Goal: Complete application form: Complete application form

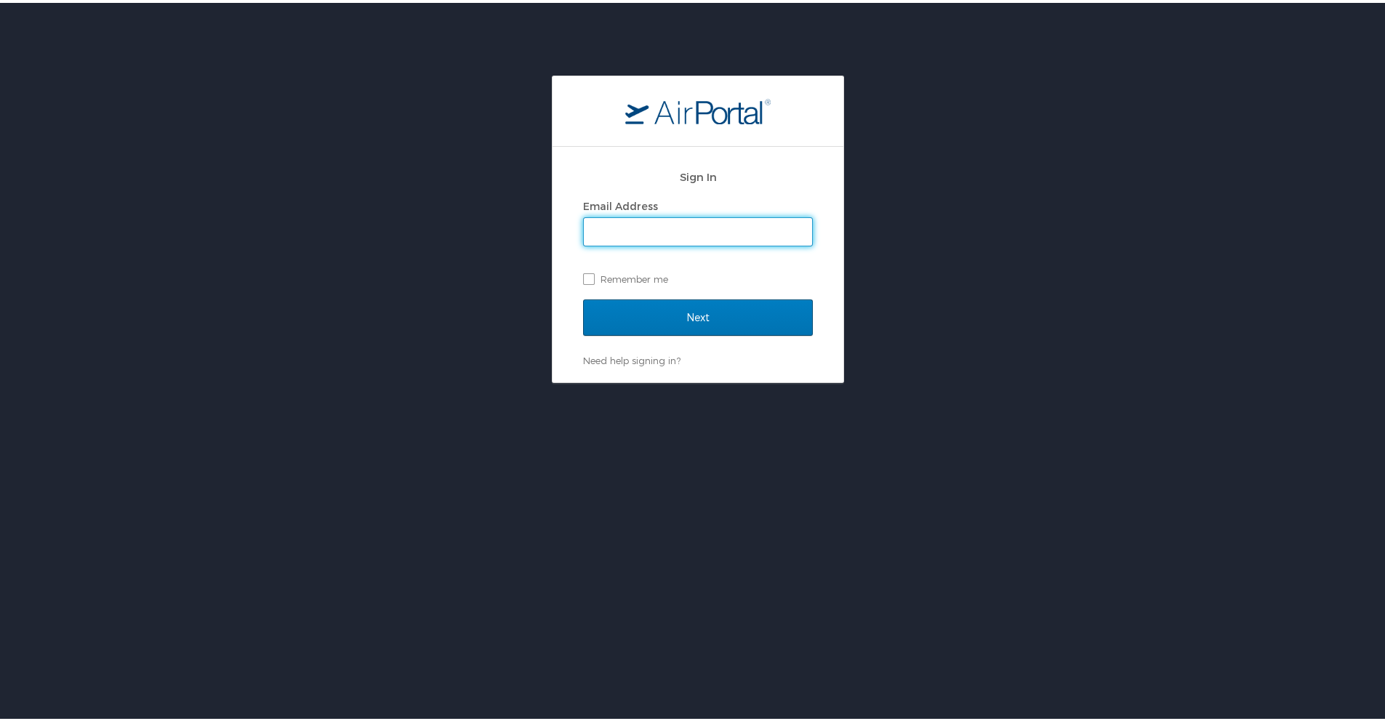
click at [643, 232] on input "Email Address" at bounding box center [698, 229] width 228 height 28
type input "[EMAIL_ADDRESS][PERSON_NAME][DOMAIN_NAME]"
click at [653, 296] on div "Sign In Email Address mgylling@adams.edu Remember me" at bounding box center [698, 229] width 230 height 140
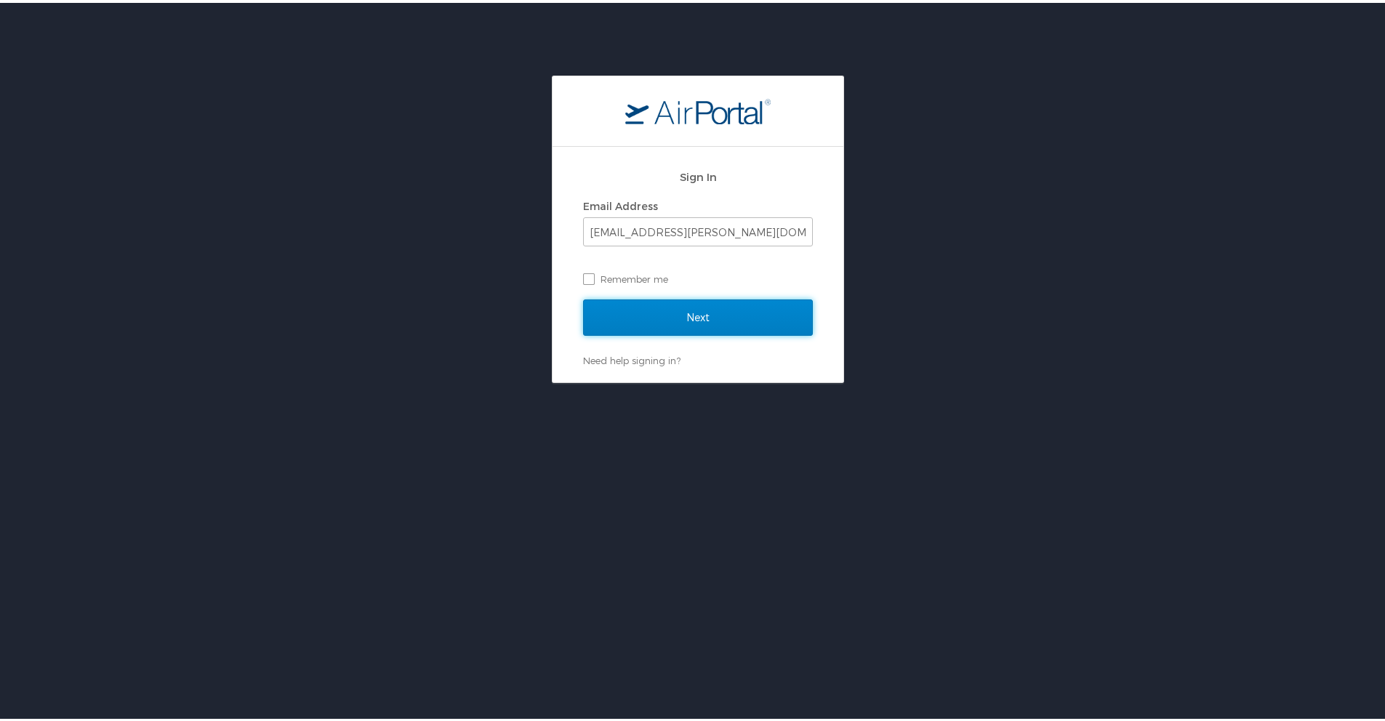
click at [656, 306] on input "Next" at bounding box center [698, 315] width 230 height 36
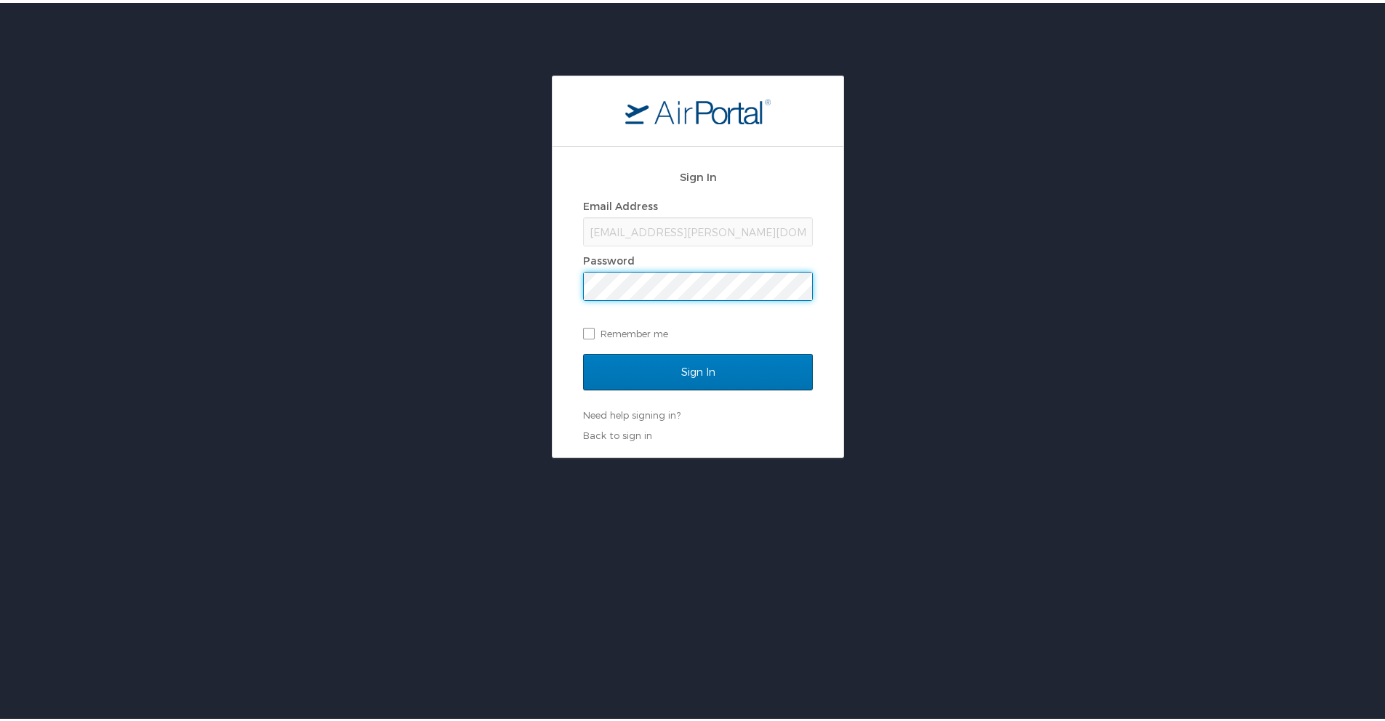
click at [583, 351] on input "Sign In" at bounding box center [698, 369] width 230 height 36
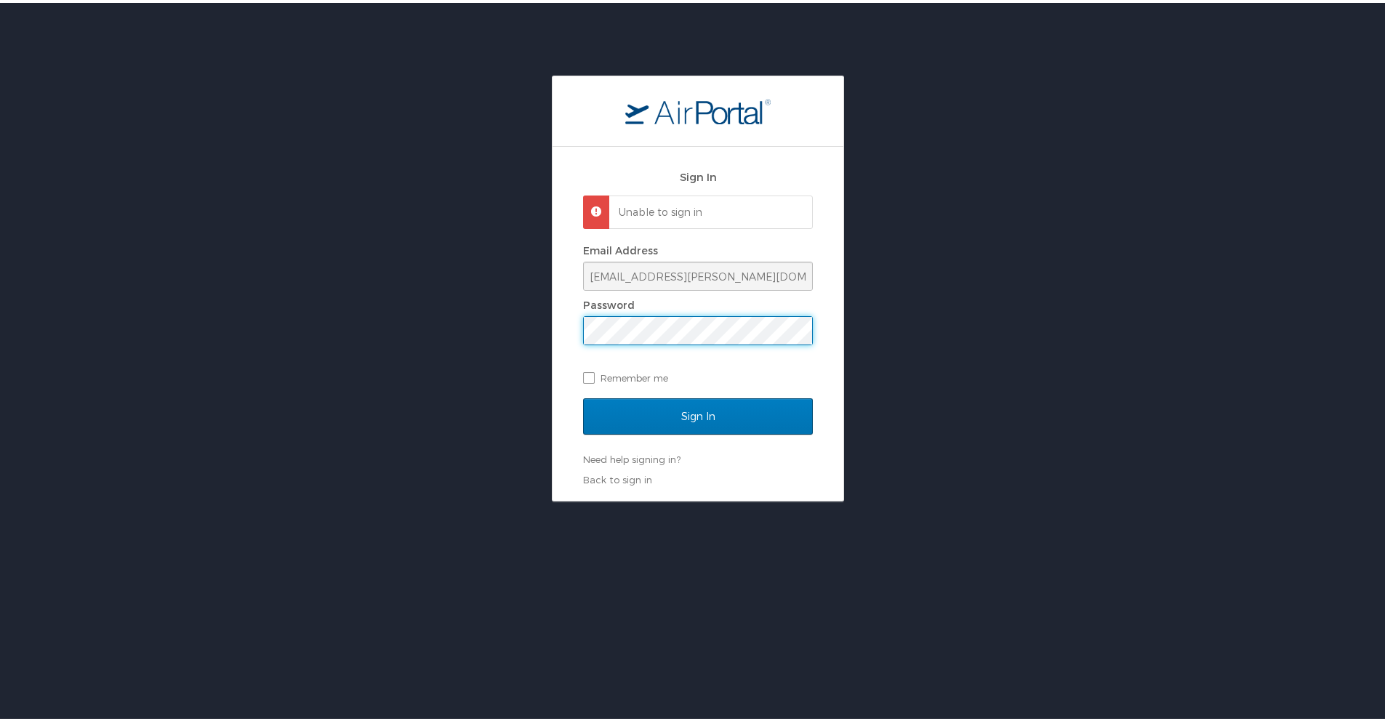
click at [583, 396] on input "Sign In" at bounding box center [698, 414] width 230 height 36
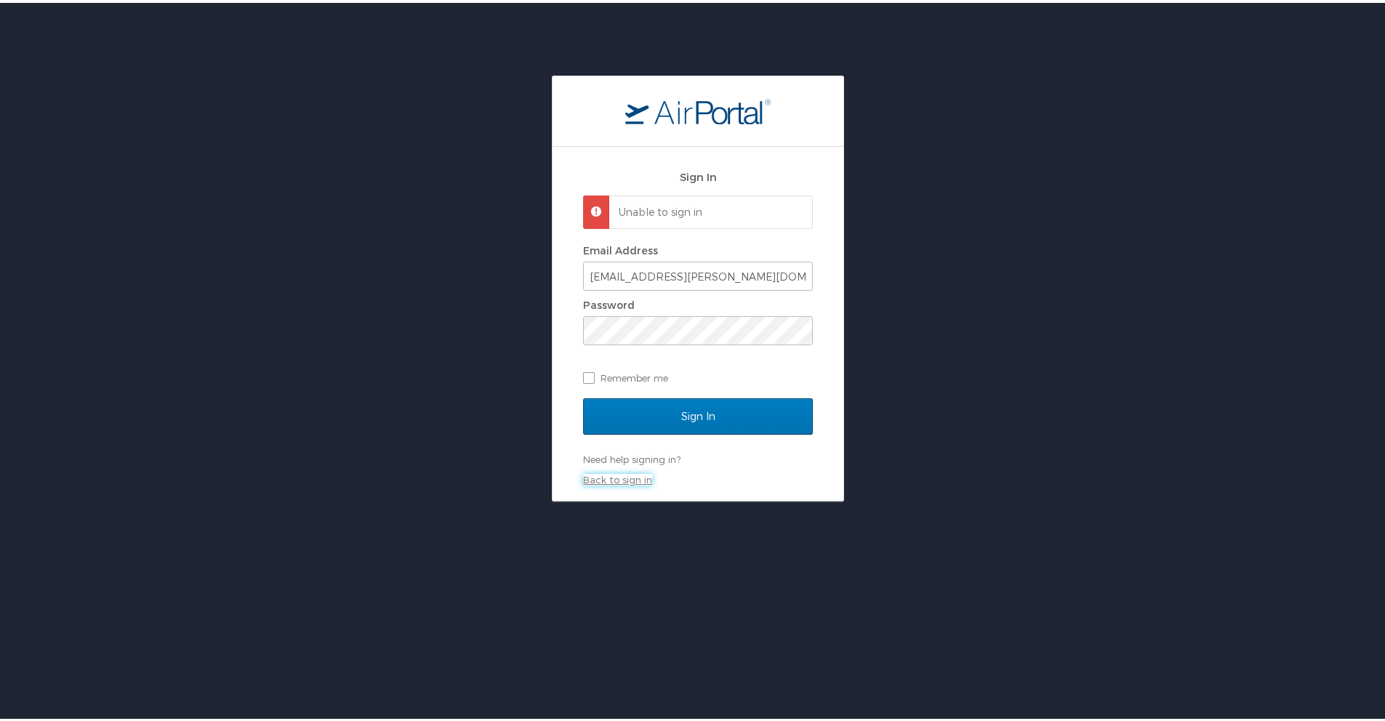
click at [618, 480] on link "Back to sign in" at bounding box center [617, 477] width 69 height 12
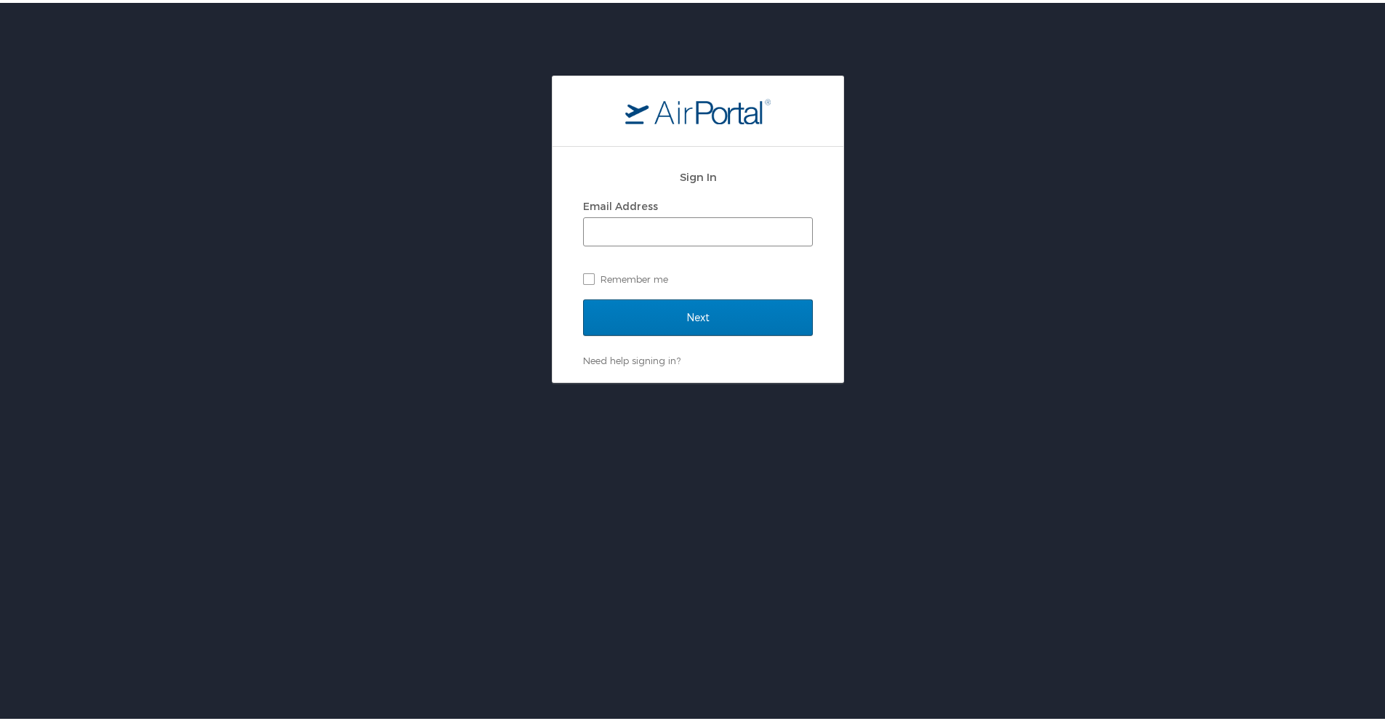
drag, startPoint x: 658, startPoint y: 209, endPoint x: 659, endPoint y: 225, distance: 16.7
click at [659, 225] on div "Email Address" at bounding box center [698, 218] width 230 height 51
click at [659, 225] on input "Email Address" at bounding box center [698, 229] width 228 height 28
type input "mgylling@adams.edu"
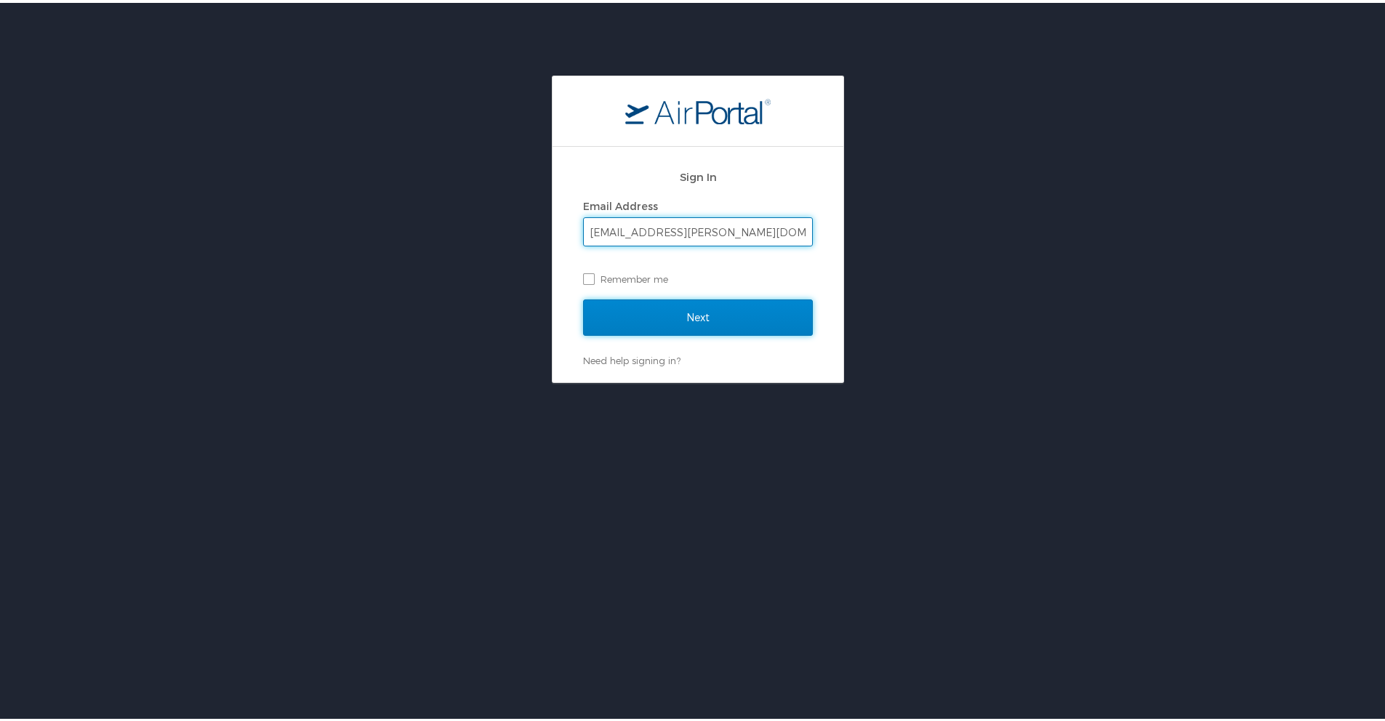
click at [619, 317] on input "Next" at bounding box center [698, 315] width 230 height 36
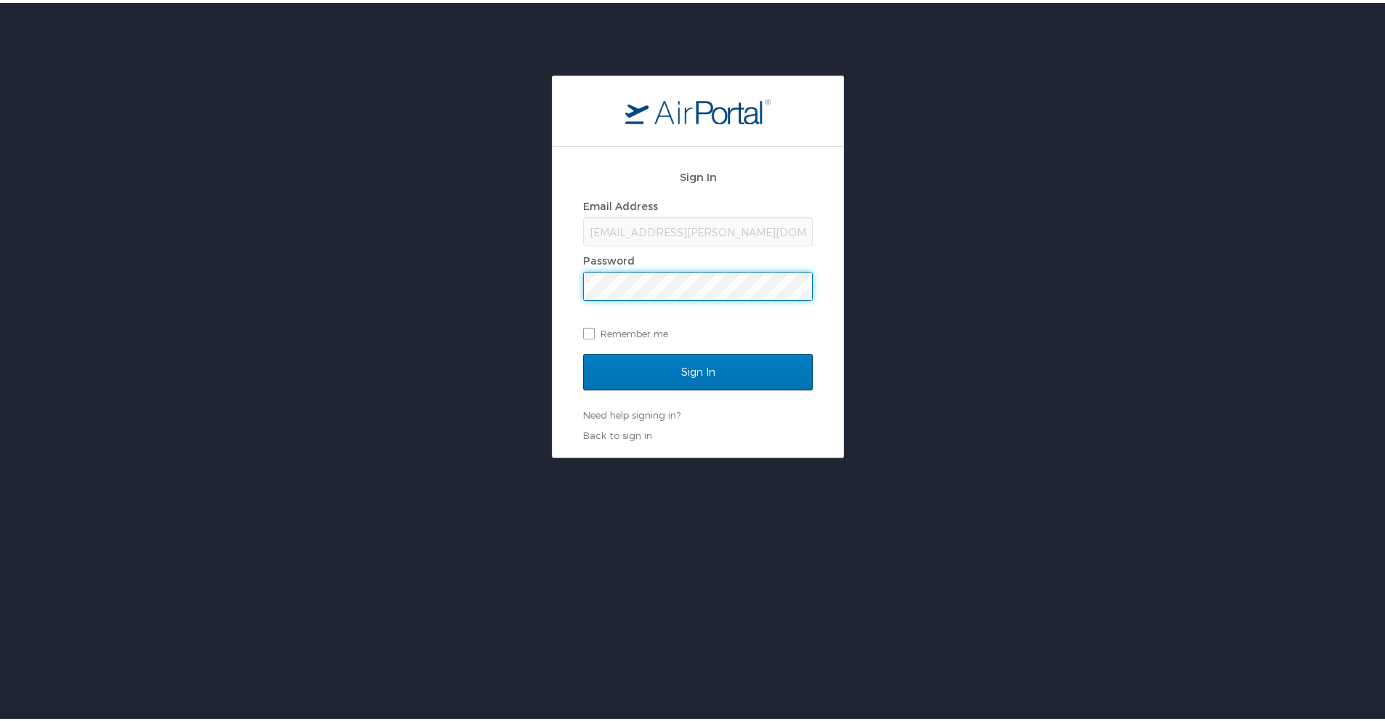
click at [583, 351] on input "Sign In" at bounding box center [698, 369] width 230 height 36
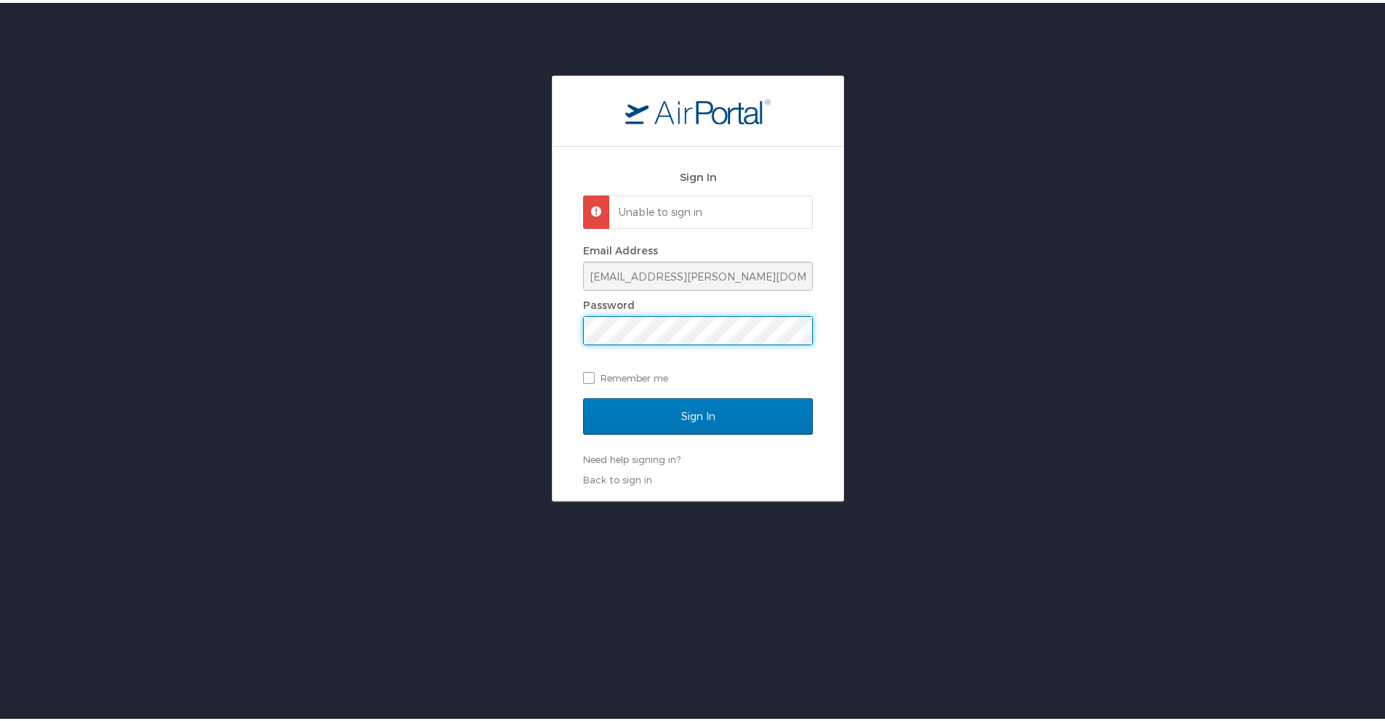
click at [583, 396] on input "Sign In" at bounding box center [698, 414] width 230 height 36
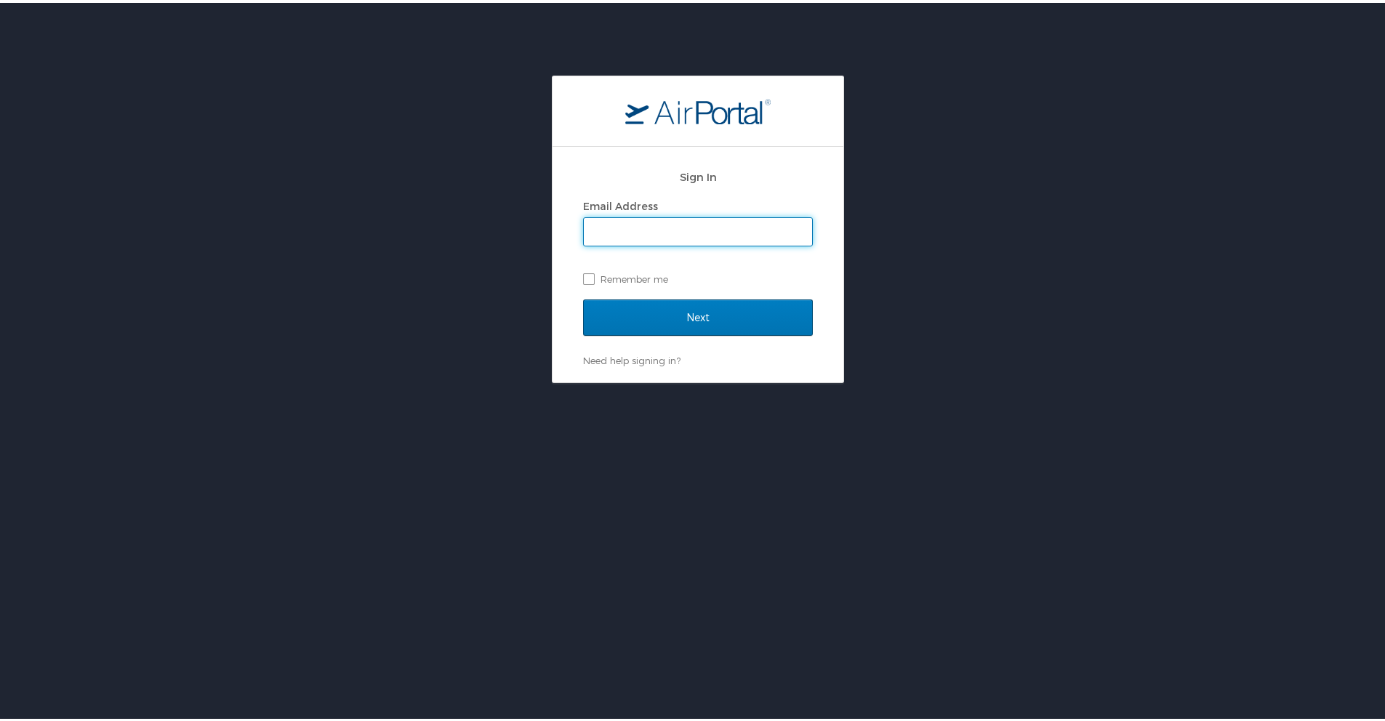
click at [677, 239] on input "Email Address" at bounding box center [698, 229] width 228 height 28
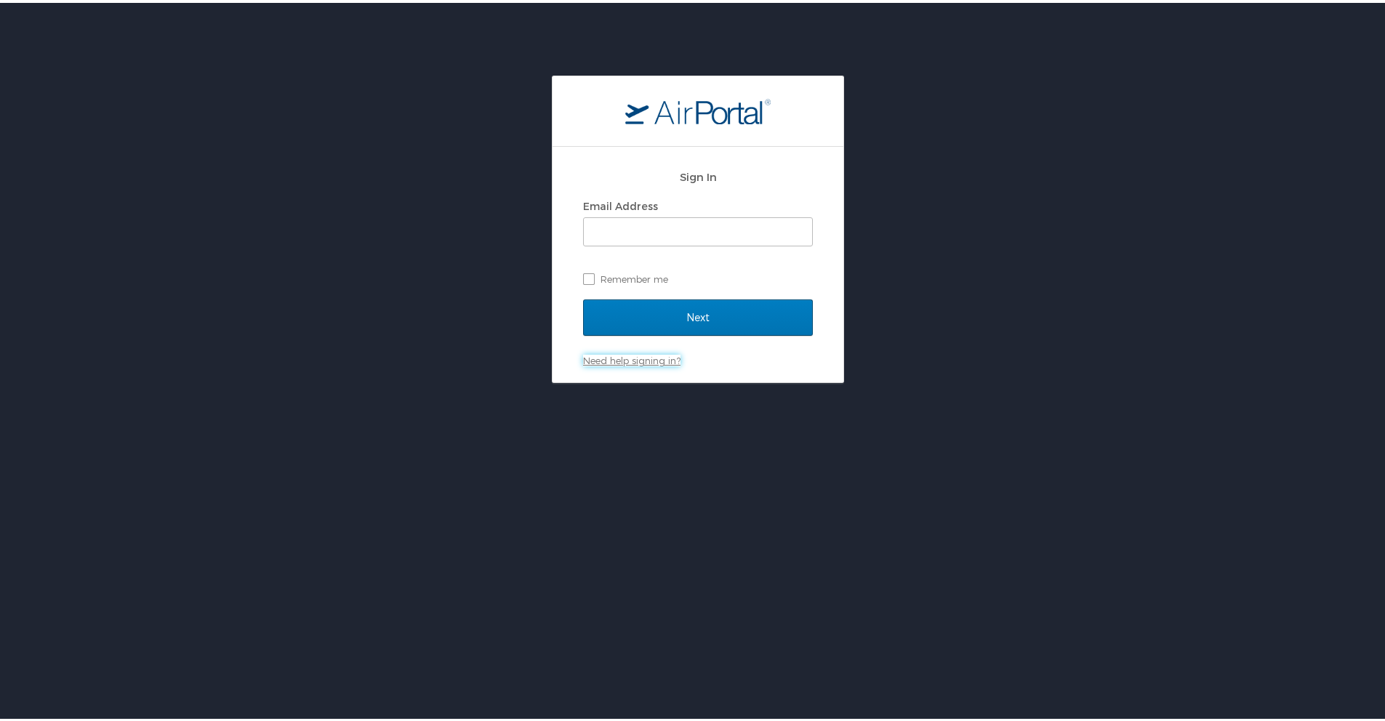
click at [595, 355] on link "Need help signing in?" at bounding box center [631, 358] width 97 height 12
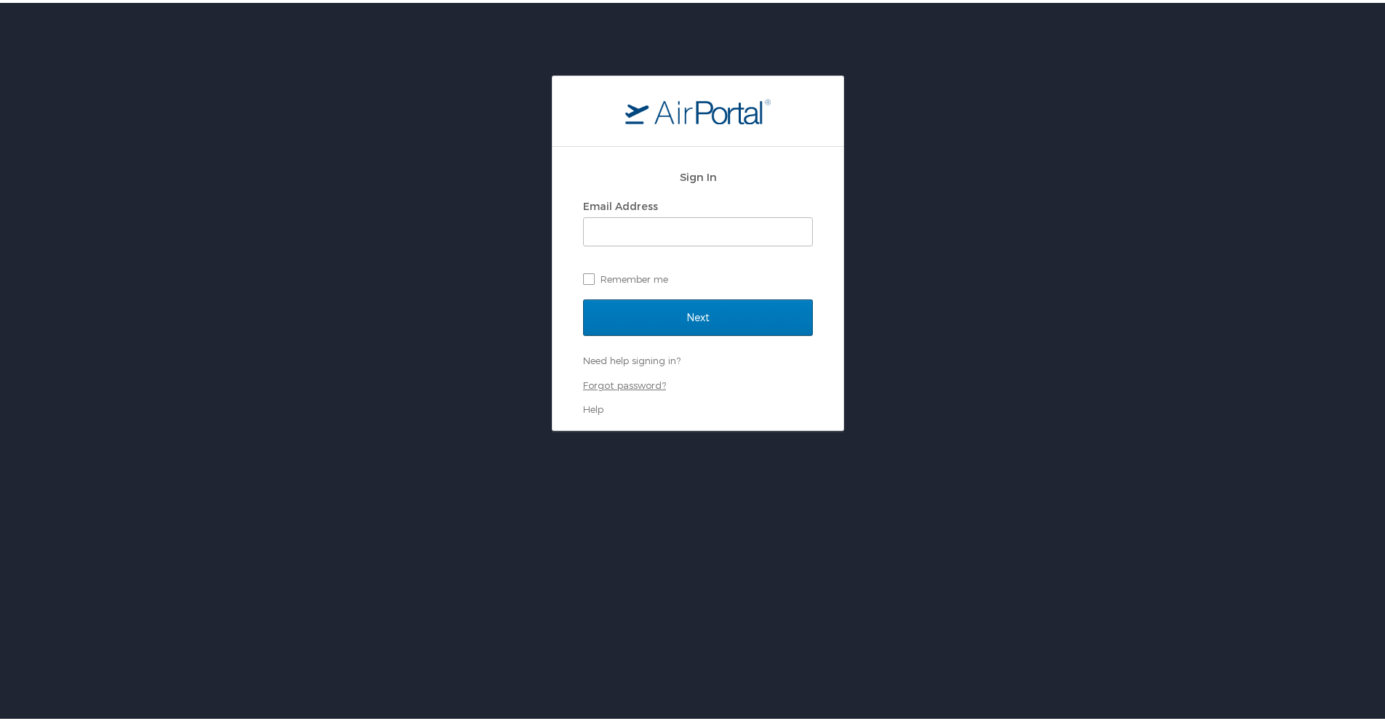
click at [611, 377] on link "Forgot password?" at bounding box center [624, 383] width 83 height 12
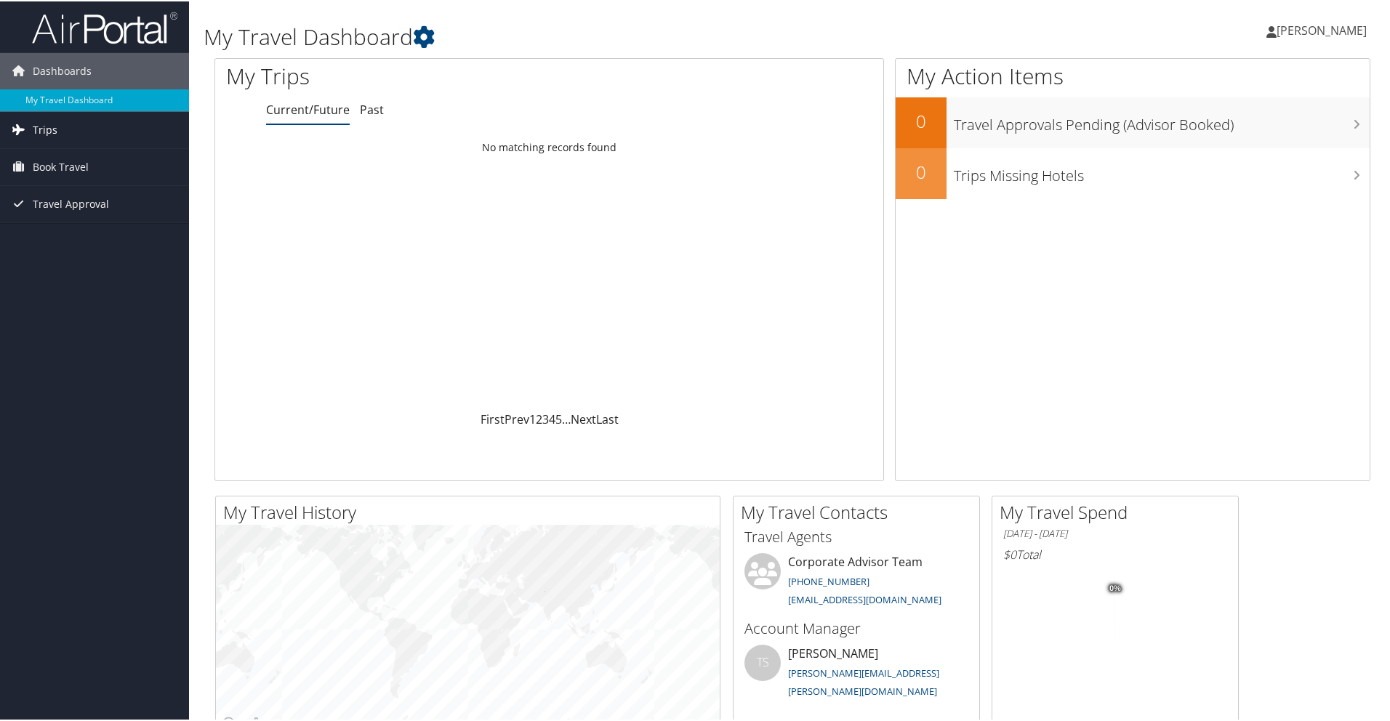
click at [55, 129] on link "Trips" at bounding box center [94, 129] width 189 height 36
click at [125, 153] on link "Current/Future Trips" at bounding box center [94, 158] width 189 height 22
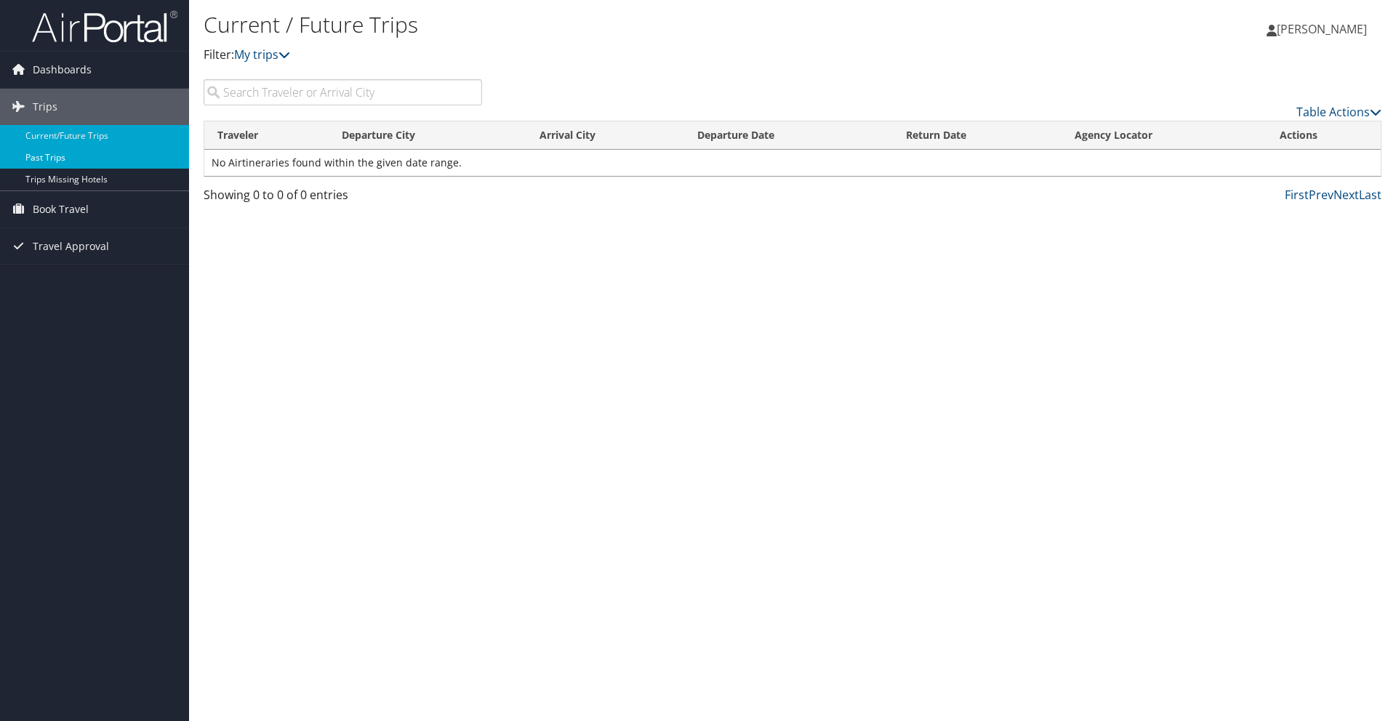
click at [97, 164] on link "Past Trips" at bounding box center [94, 158] width 189 height 22
click at [93, 68] on link "Dashboards" at bounding box center [94, 70] width 189 height 36
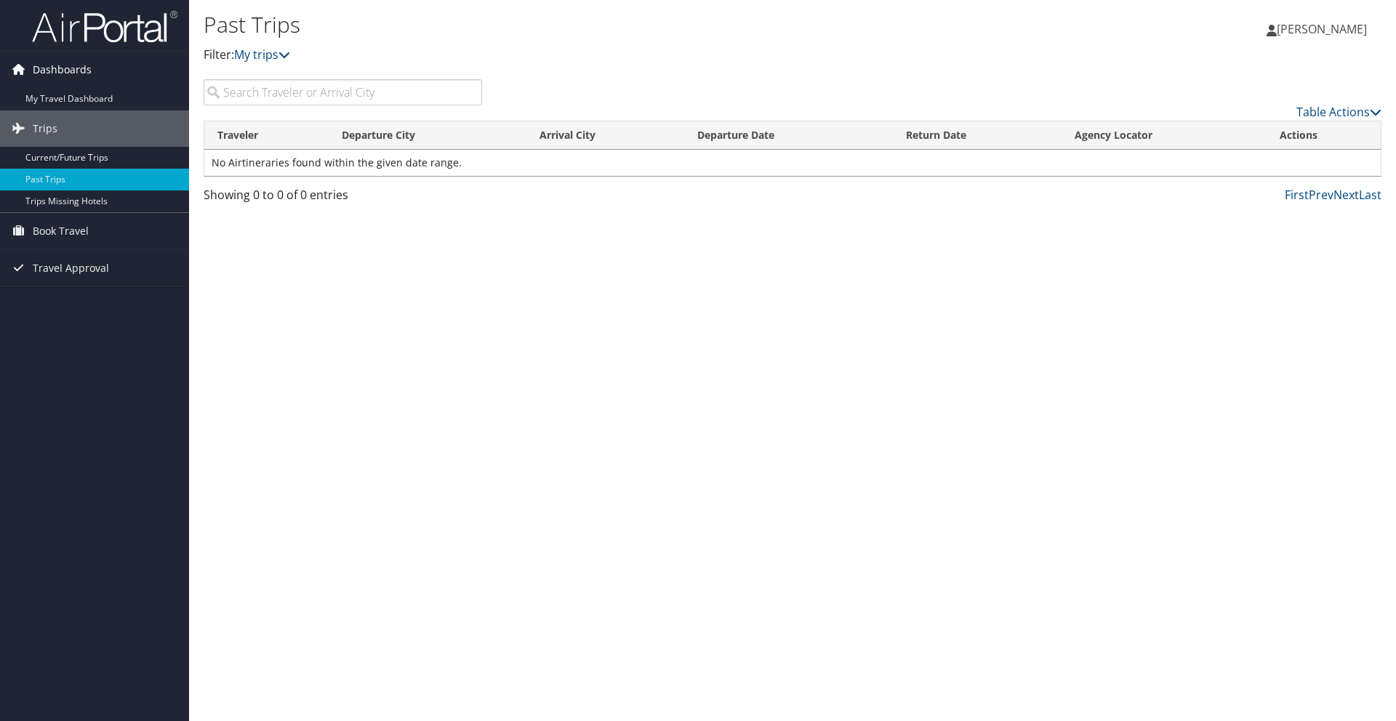
click at [91, 67] on link "Dashboards" at bounding box center [94, 70] width 189 height 36
click at [54, 61] on span "Dashboards" at bounding box center [62, 70] width 59 height 36
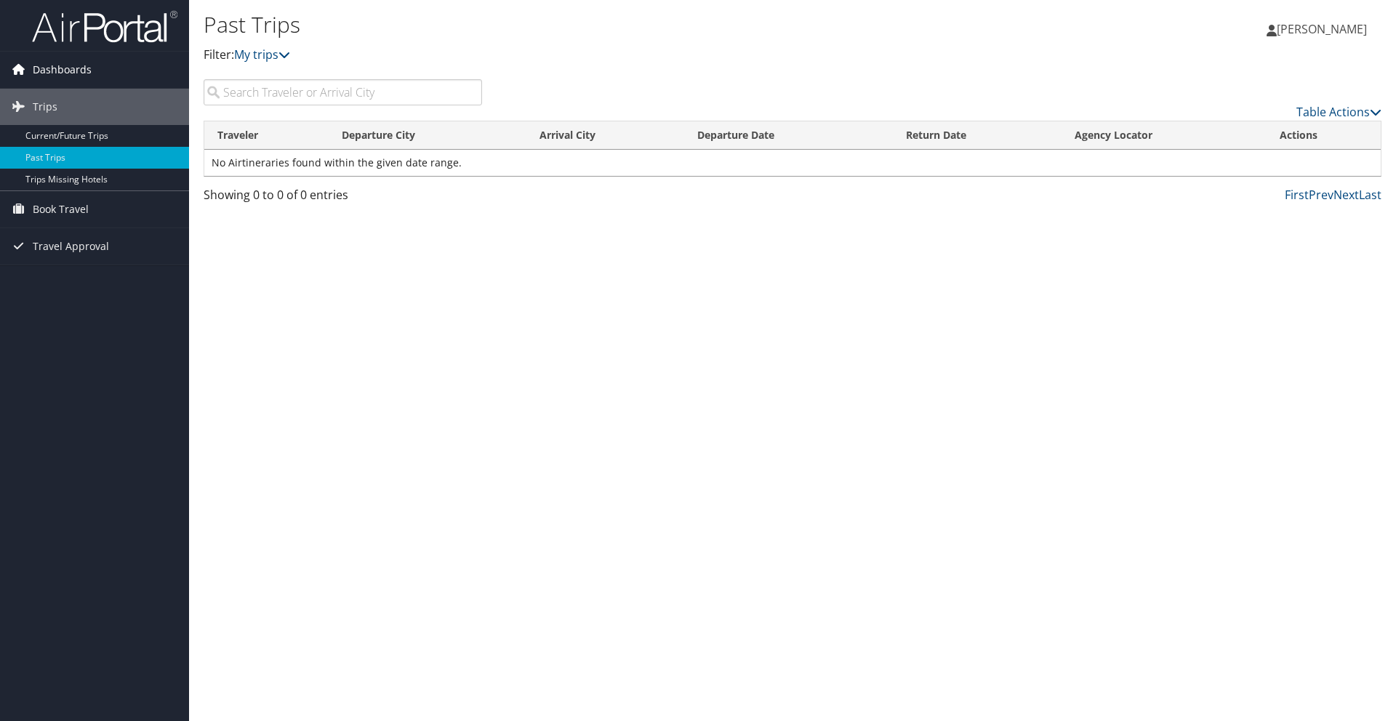
click at [54, 61] on span "Dashboards" at bounding box center [62, 70] width 59 height 36
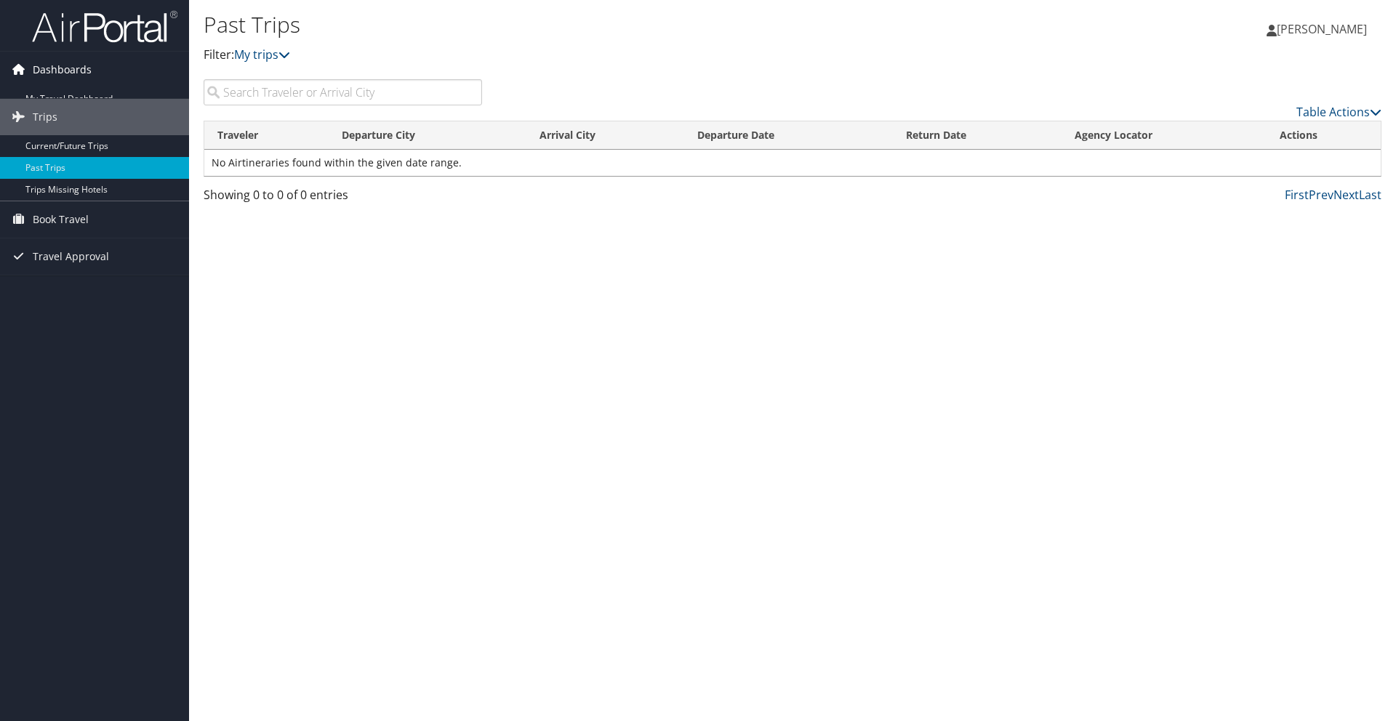
click at [54, 65] on span "Dashboards" at bounding box center [62, 70] width 59 height 36
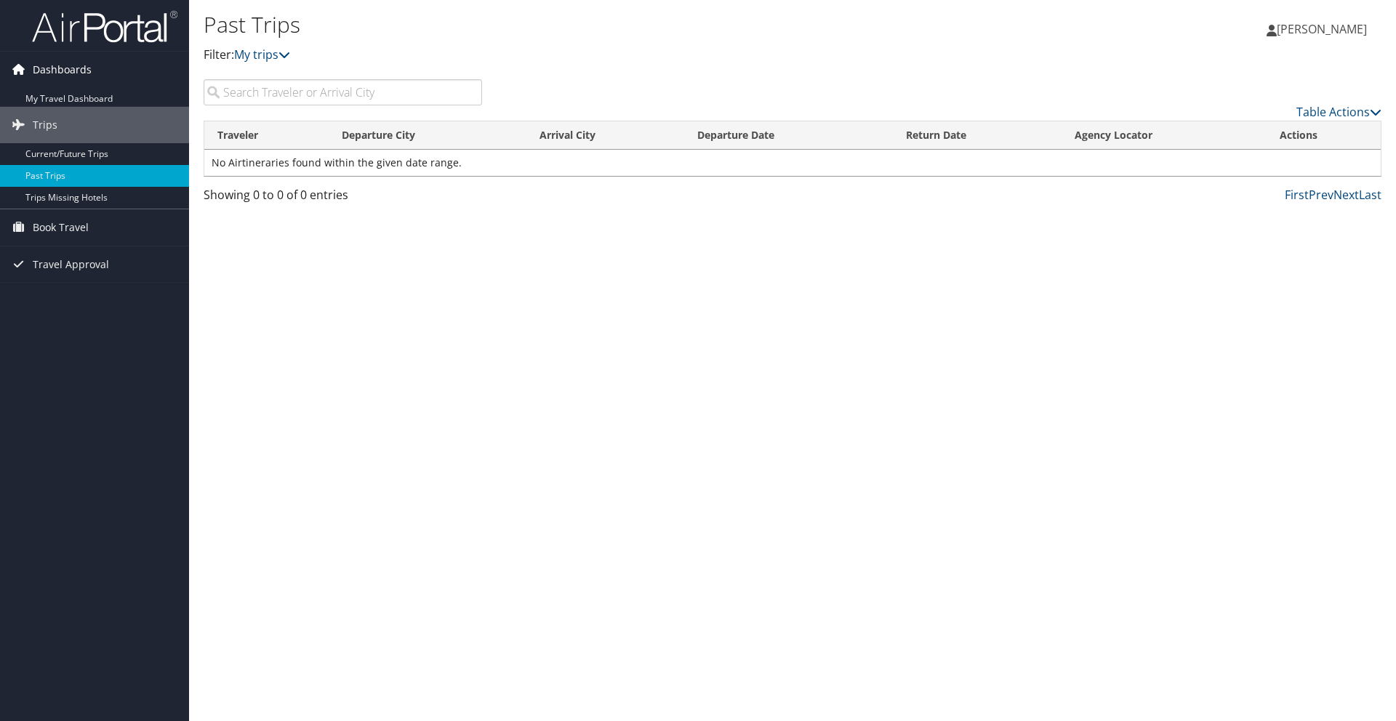
click at [54, 65] on span "Dashboards" at bounding box center [62, 70] width 59 height 36
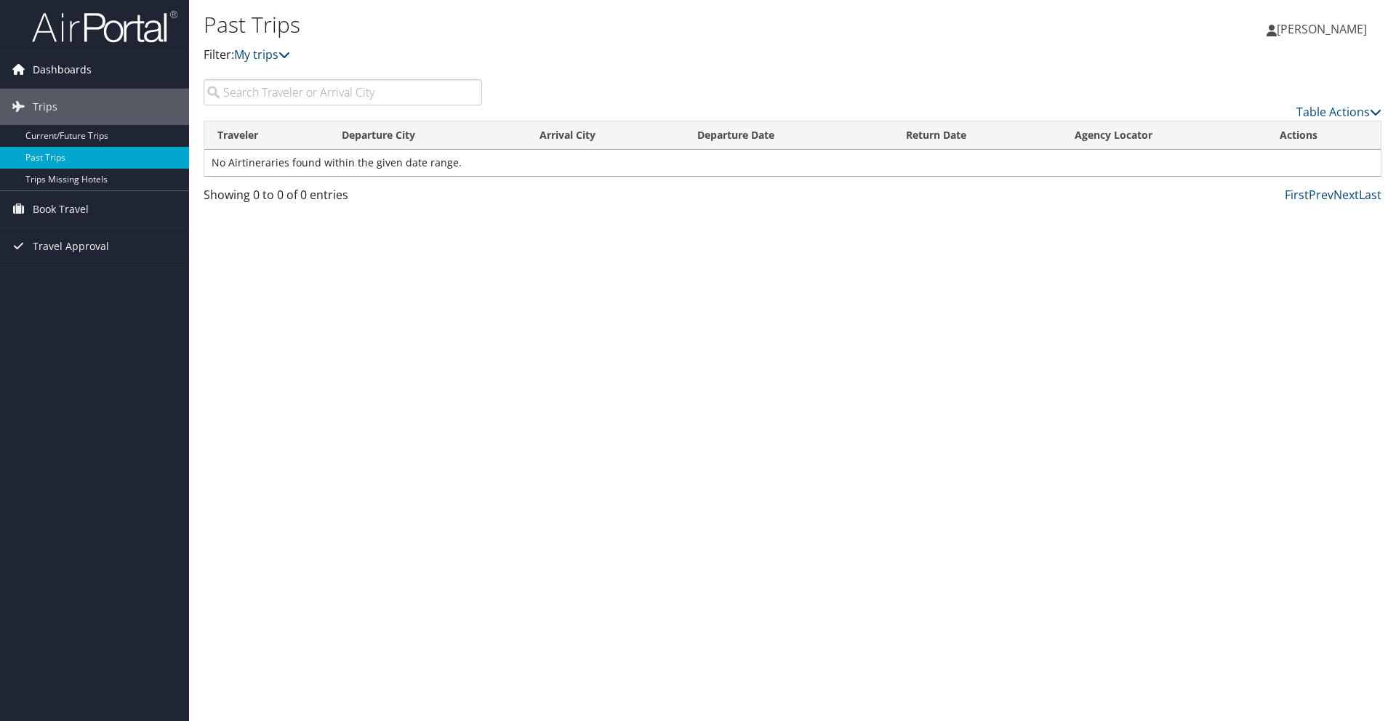
click at [112, 78] on link "Dashboards" at bounding box center [94, 70] width 189 height 36
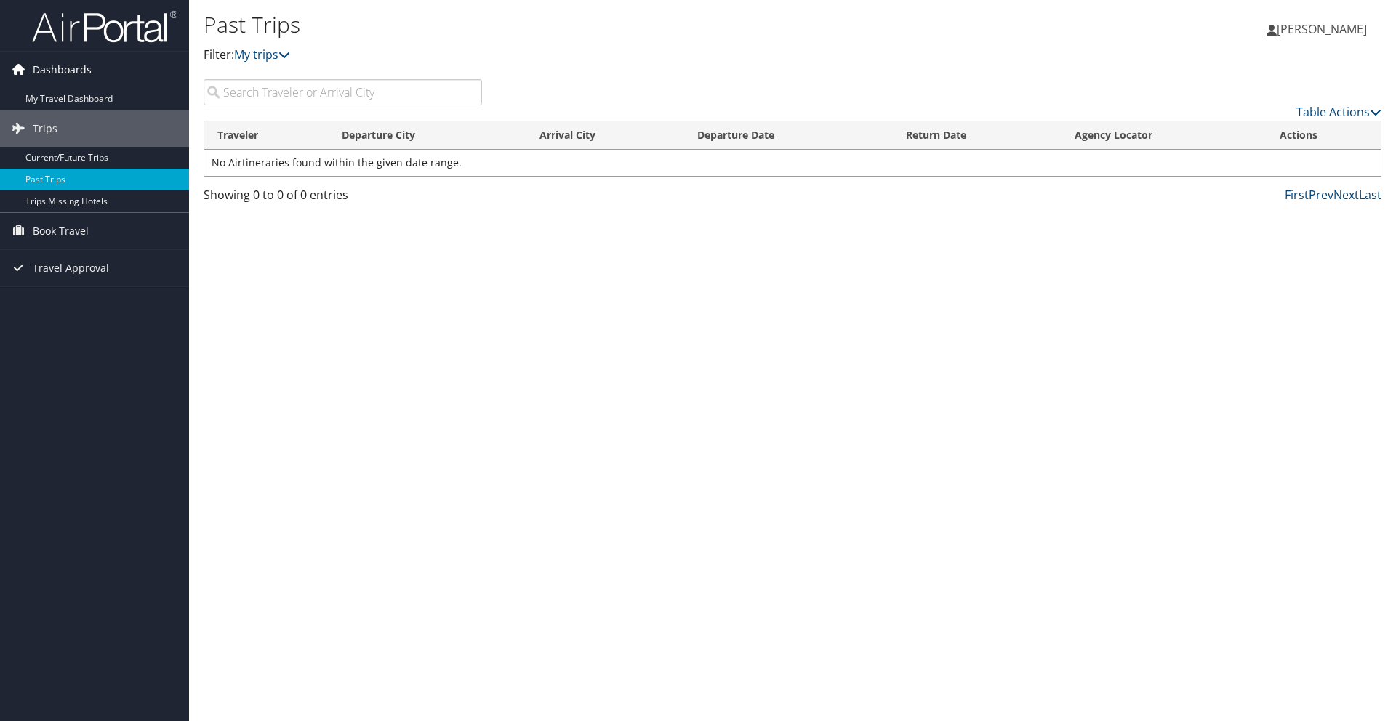
click at [108, 76] on link "Dashboards" at bounding box center [94, 70] width 189 height 36
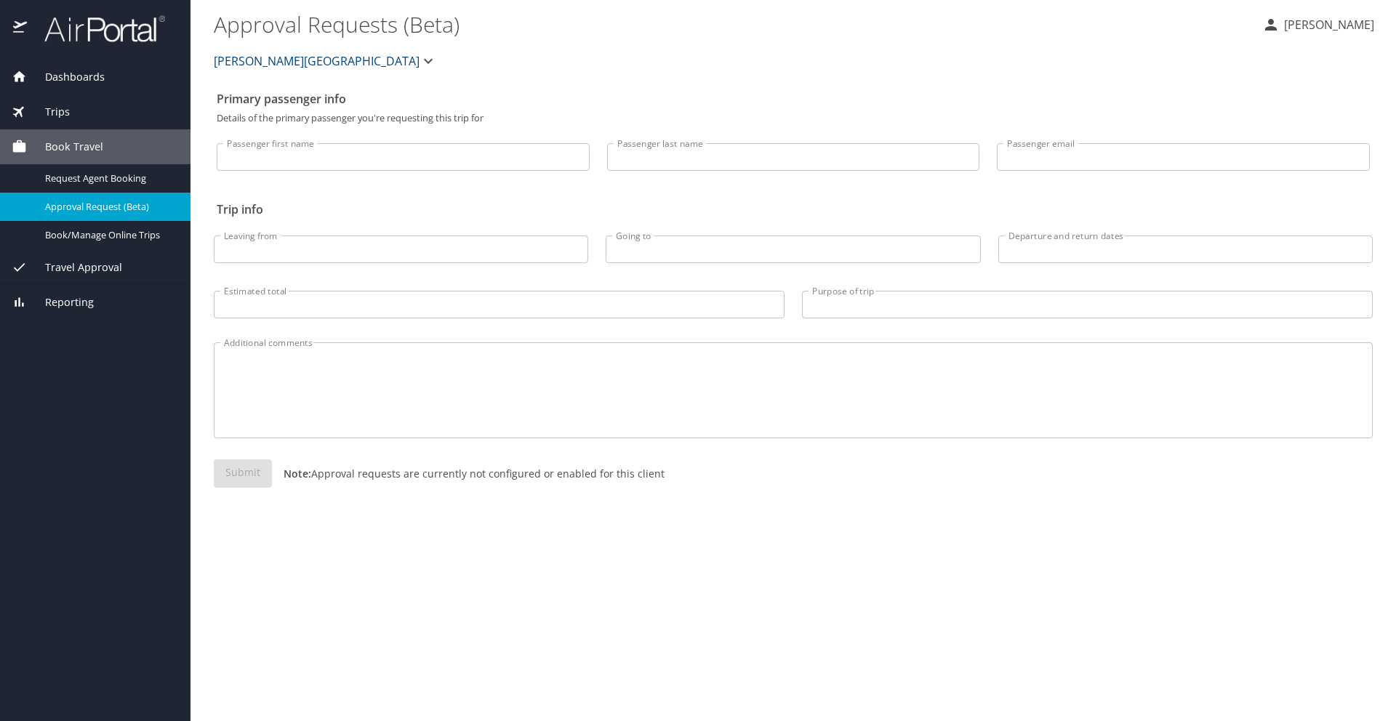
select select "US"
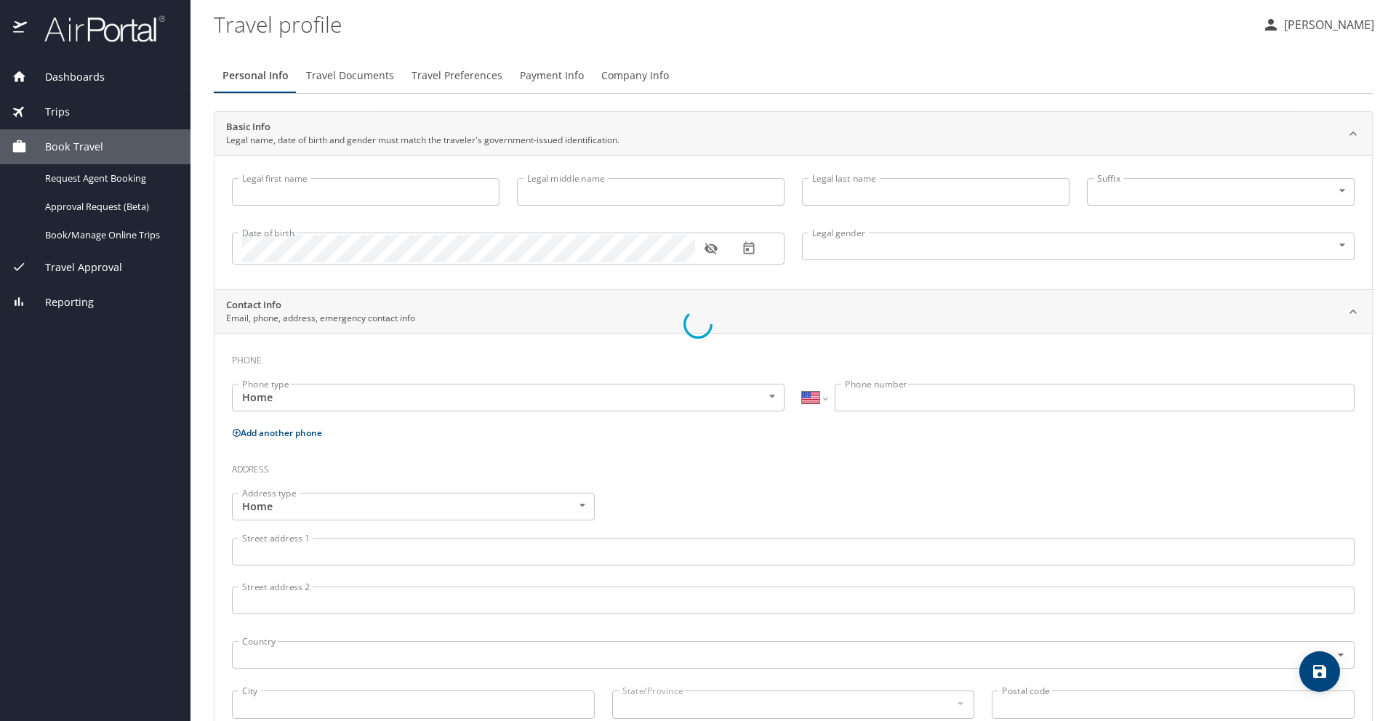
type input "Marisa"
type input "Kayla"
type input "Gylling"
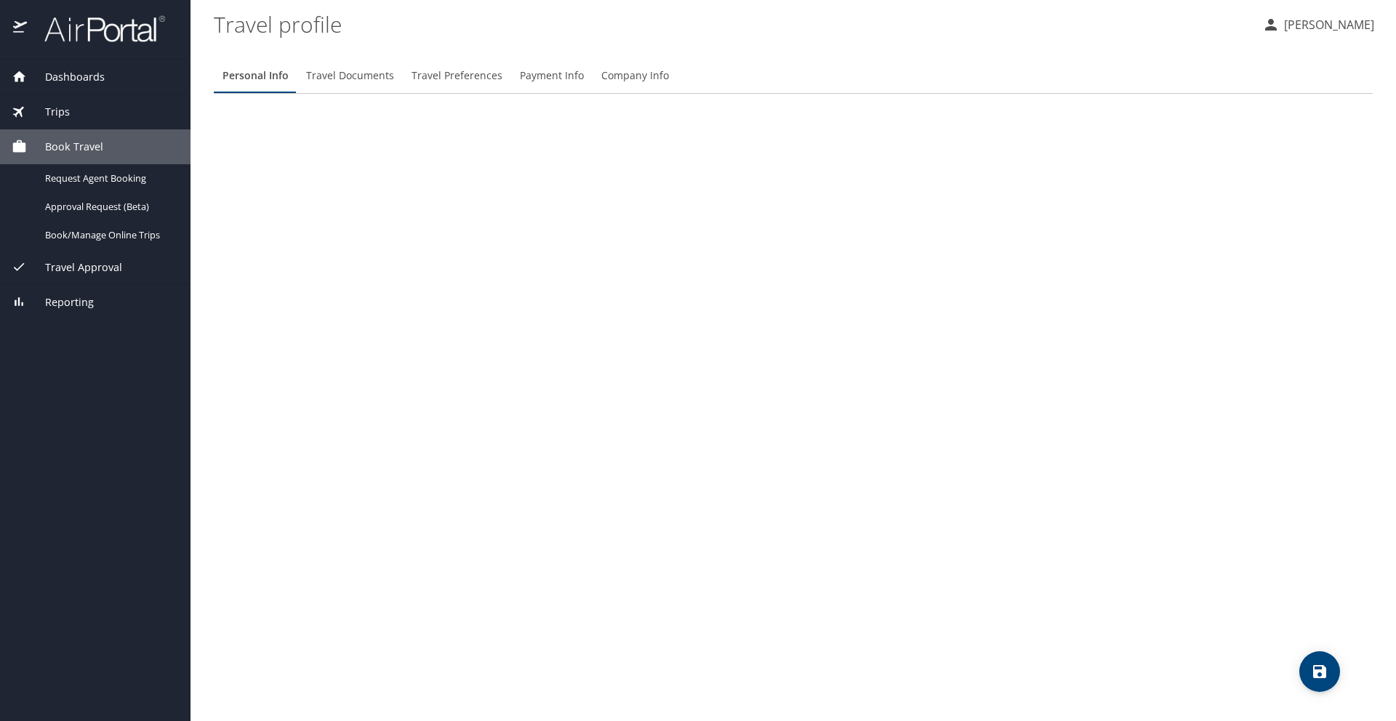
select select "US"
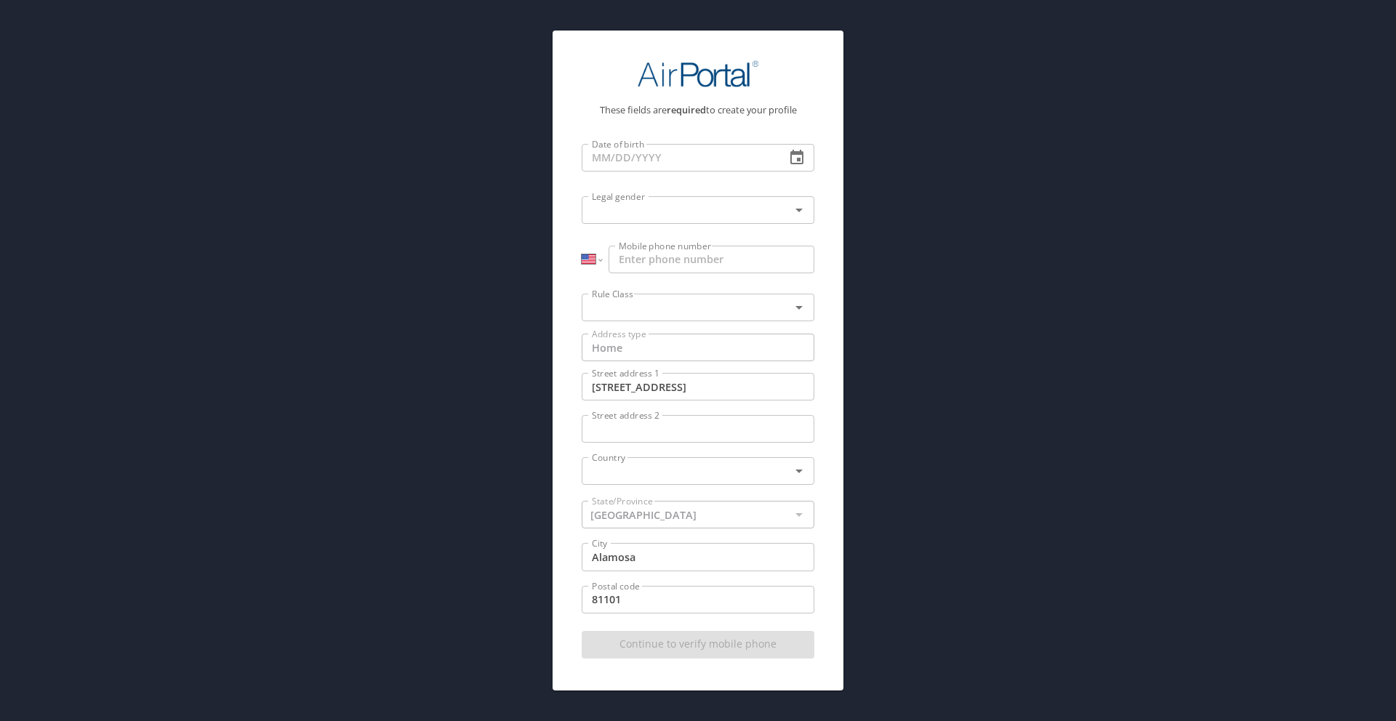
click at [786, 156] on button "button" at bounding box center [796, 157] width 35 height 35
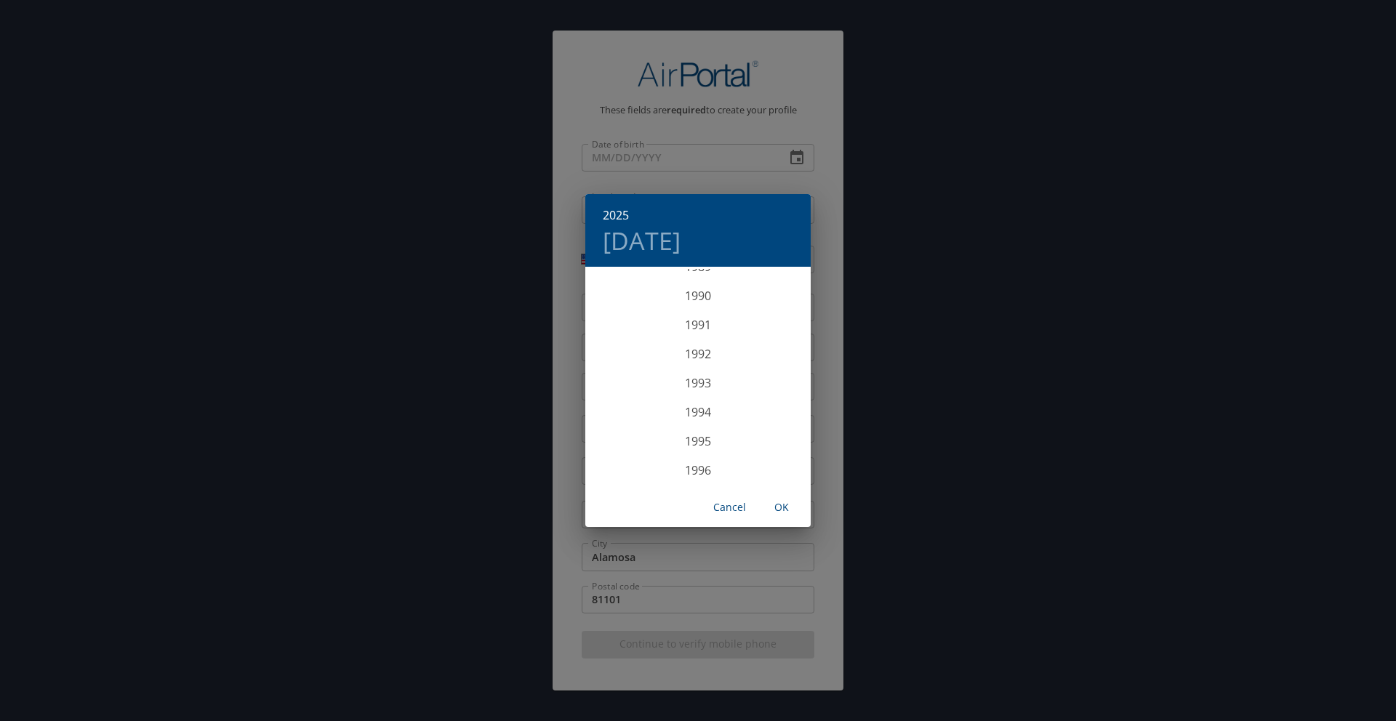
scroll to position [2741, 0]
click at [699, 352] on div "1996" at bounding box center [697, 363] width 225 height 29
click at [623, 404] on div "Jul" at bounding box center [622, 405] width 75 height 55
click at [785, 506] on span "OK" at bounding box center [781, 508] width 35 height 18
type input "07/08/1996"
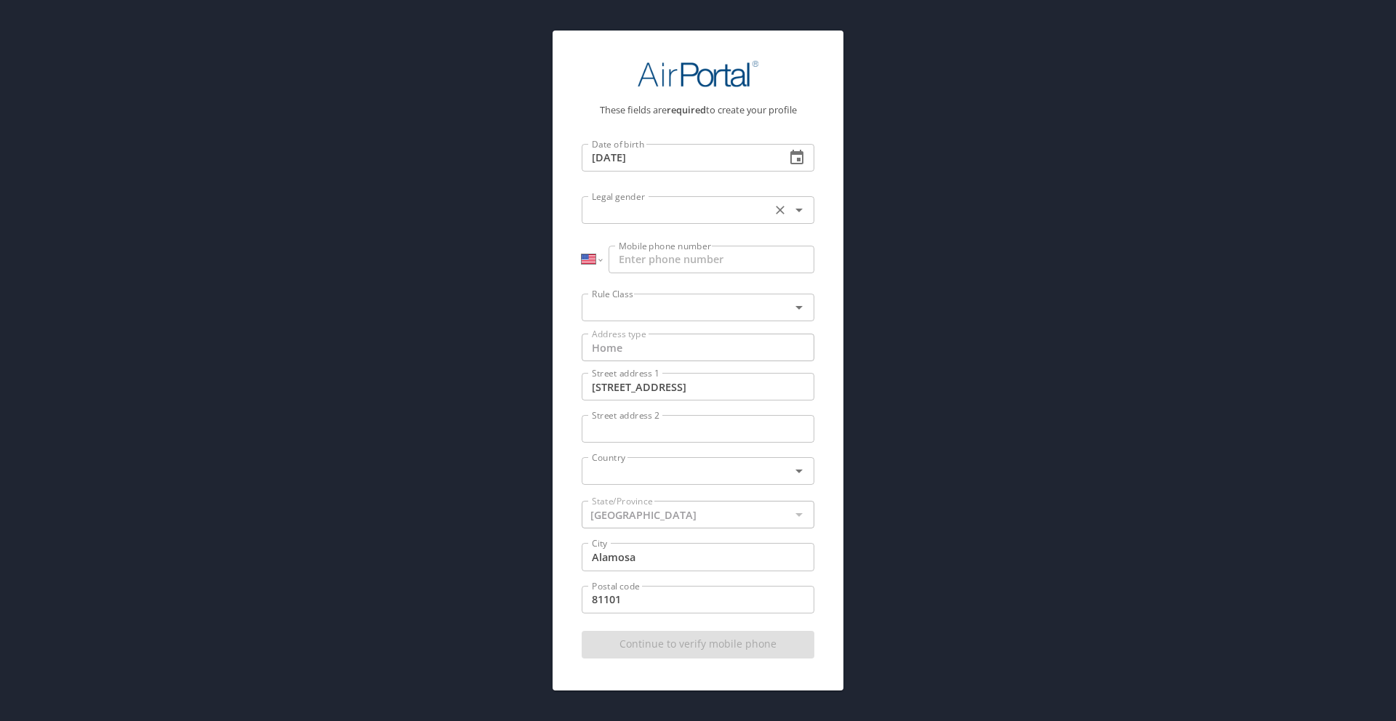
click at [638, 221] on div "Legal gender" at bounding box center [698, 210] width 233 height 28
click at [609, 256] on li "Female" at bounding box center [698, 246] width 233 height 26
type input "Female"
click at [640, 311] on input "text" at bounding box center [676, 307] width 181 height 19
click at [639, 340] on li "Adams State University" at bounding box center [698, 343] width 233 height 26
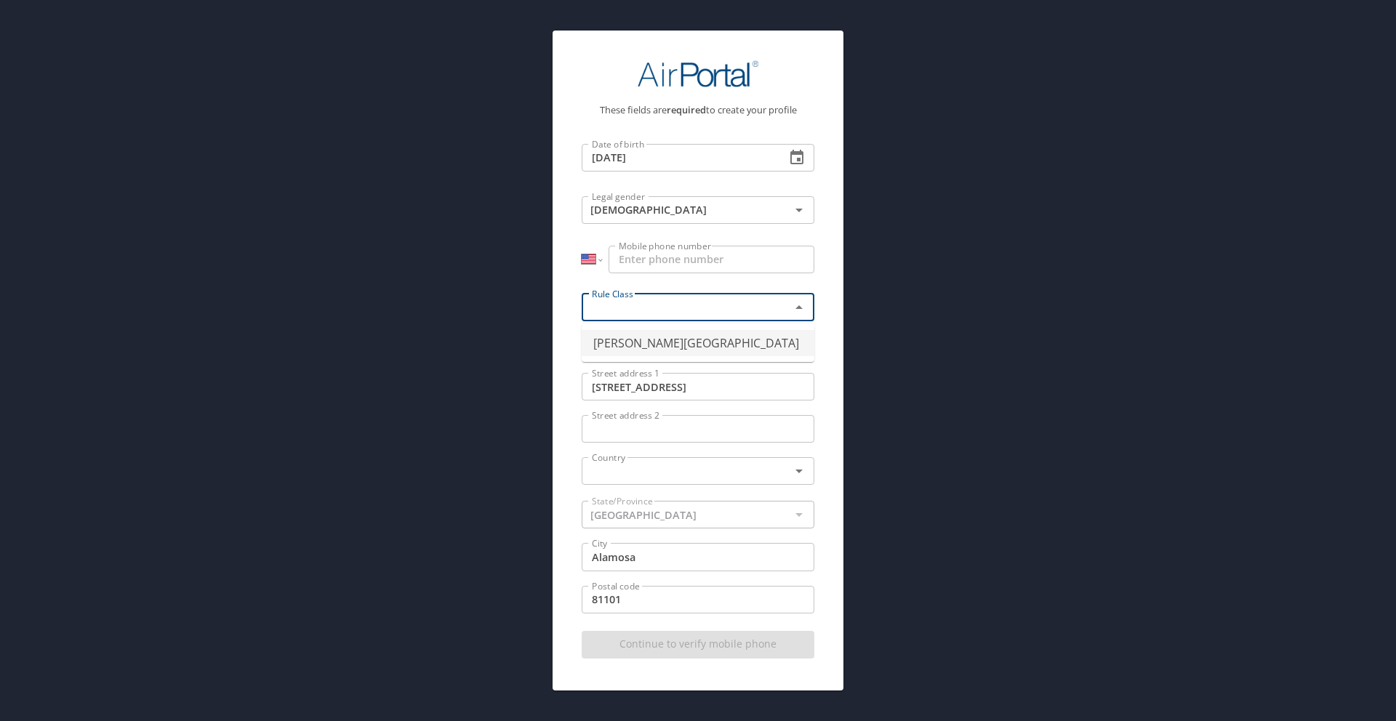
type input "Adams State University"
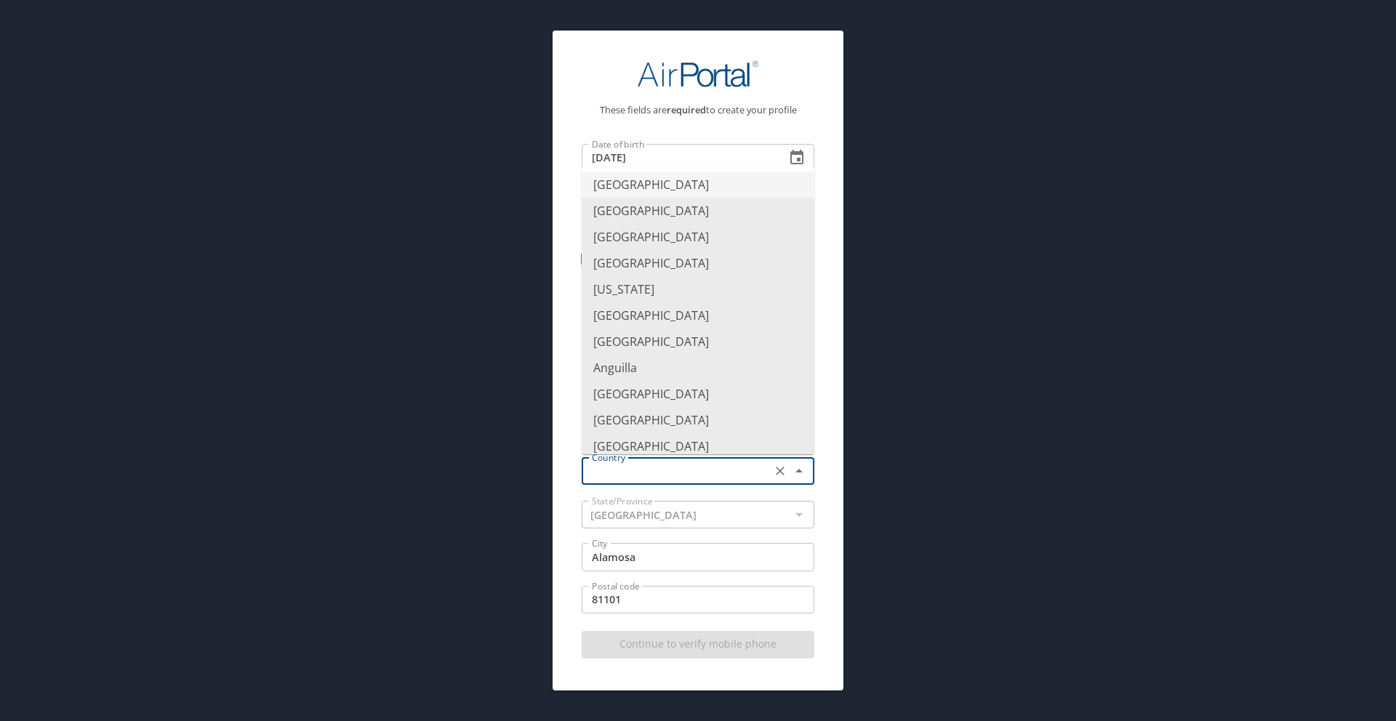
click at [654, 478] on input "text" at bounding box center [676, 471] width 181 height 19
click at [644, 189] on li "United States of America" at bounding box center [698, 185] width 233 height 26
type input "United States of America"
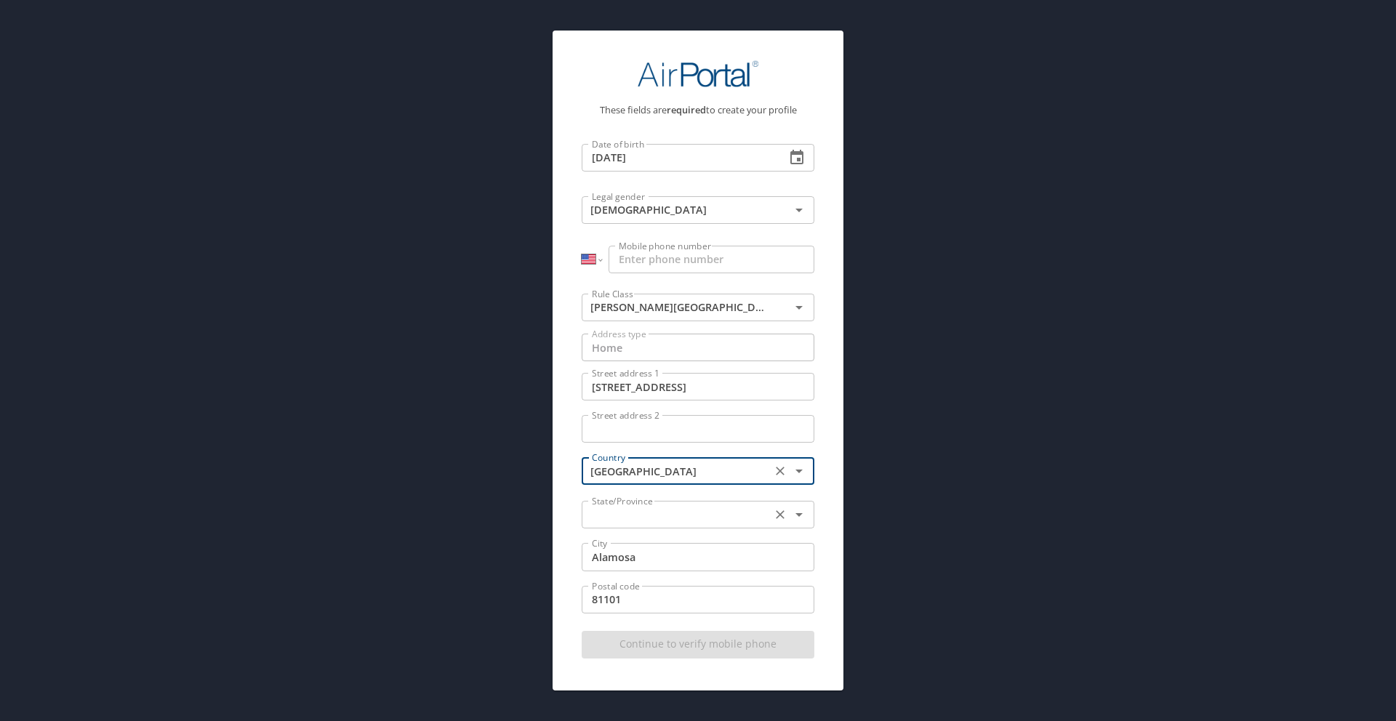
click at [662, 519] on input "text" at bounding box center [676, 514] width 181 height 19
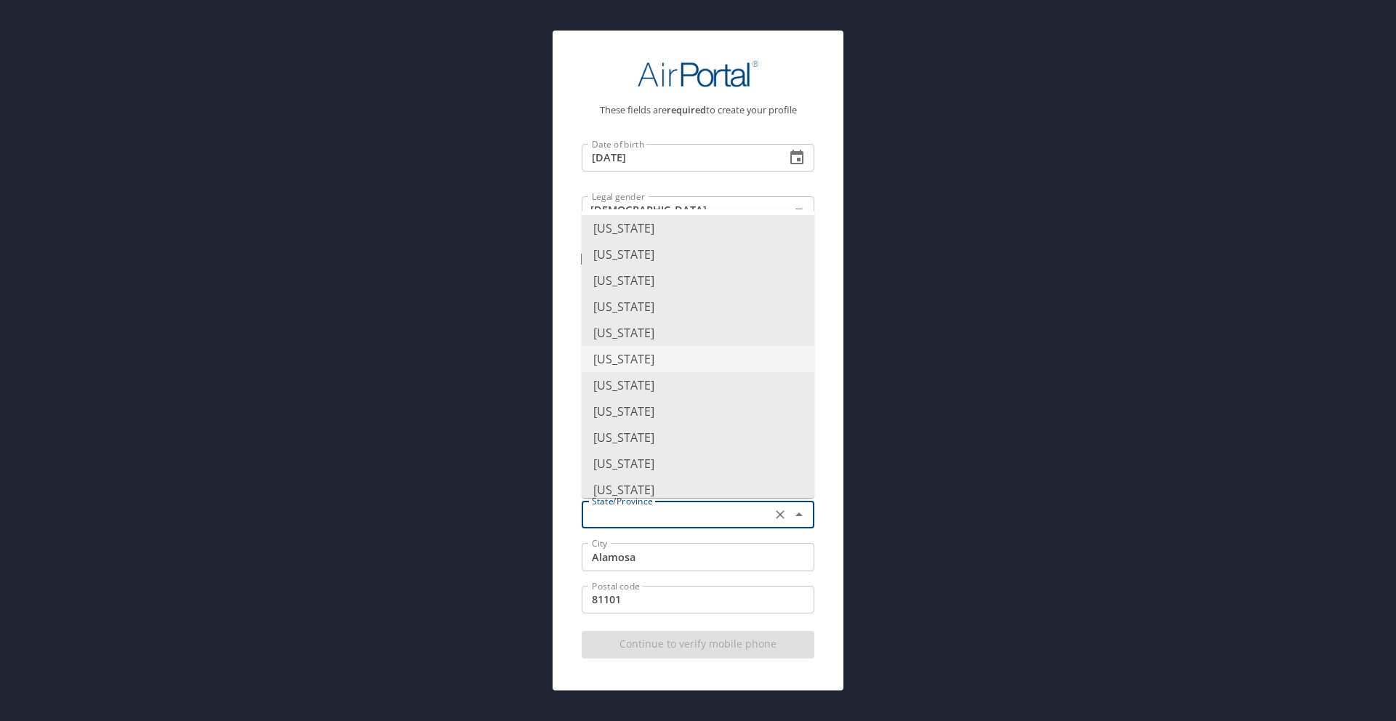
click at [628, 354] on li "Colorado" at bounding box center [698, 359] width 233 height 26
type input "Colorado"
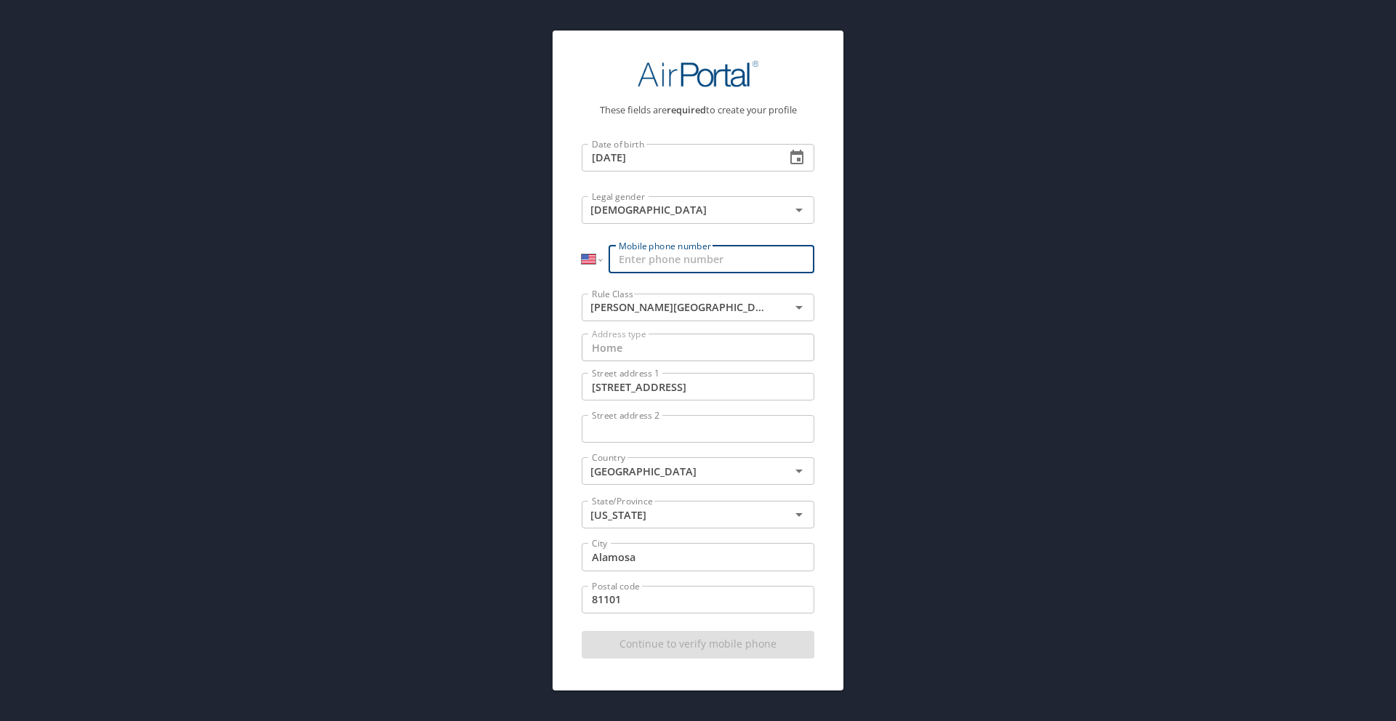
click at [654, 254] on input "Mobile phone number" at bounding box center [712, 260] width 206 height 28
click at [703, 501] on div "Colorado State/Province" at bounding box center [698, 515] width 233 height 28
type input "(719) 298-1399"
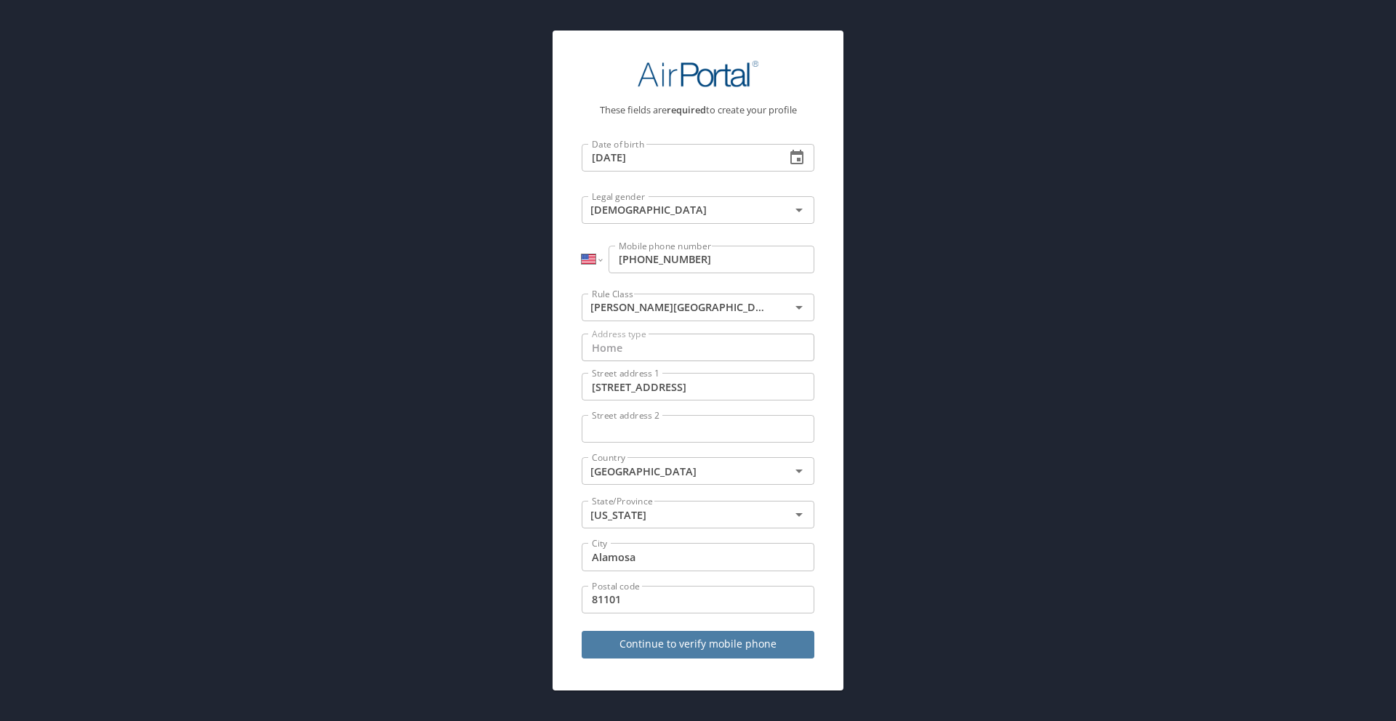
click at [725, 635] on span "Continue to verify mobile phone" at bounding box center [697, 644] width 209 height 18
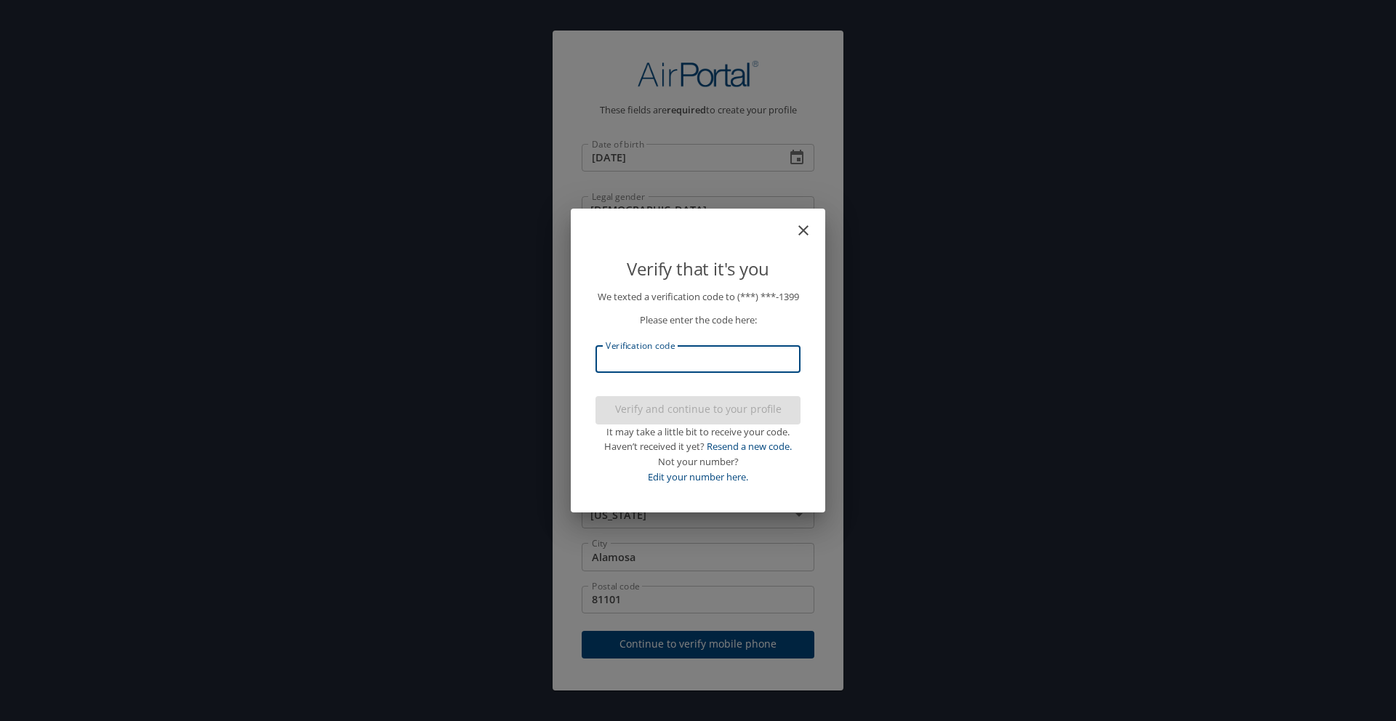
click at [757, 357] on input "Verification code" at bounding box center [697, 359] width 205 height 28
type input "998185"
click at [762, 419] on span "Verify and continue to your profile" at bounding box center [698, 410] width 182 height 18
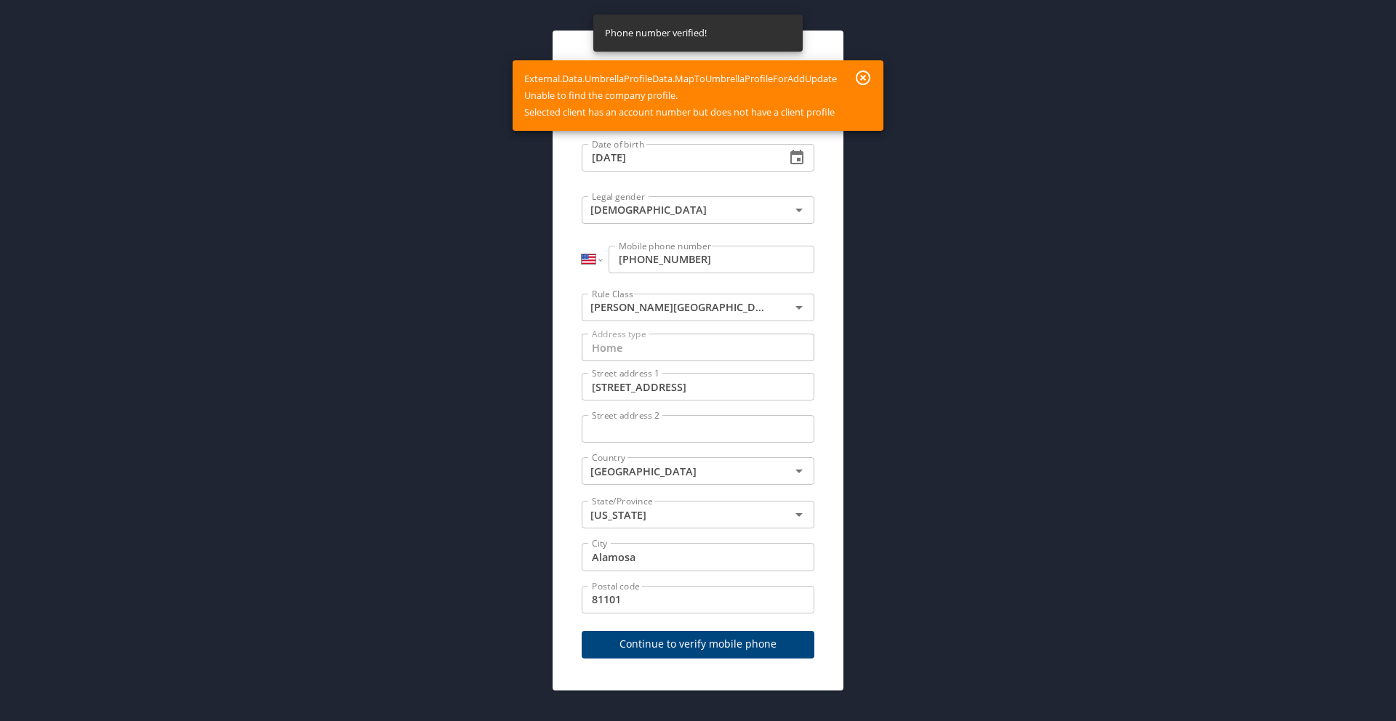
click at [870, 86] on icon "button" at bounding box center [862, 77] width 17 height 17
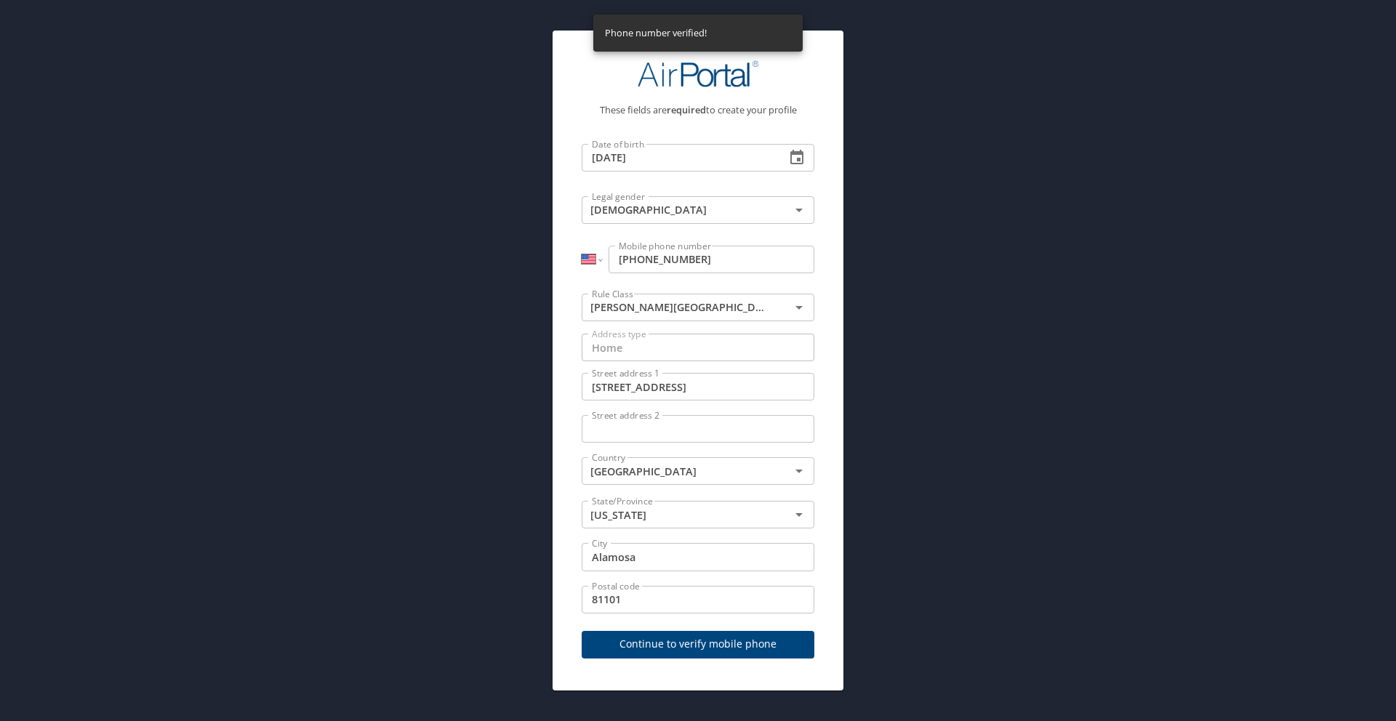
click at [712, 643] on span "Continue to verify mobile phone" at bounding box center [697, 644] width 209 height 18
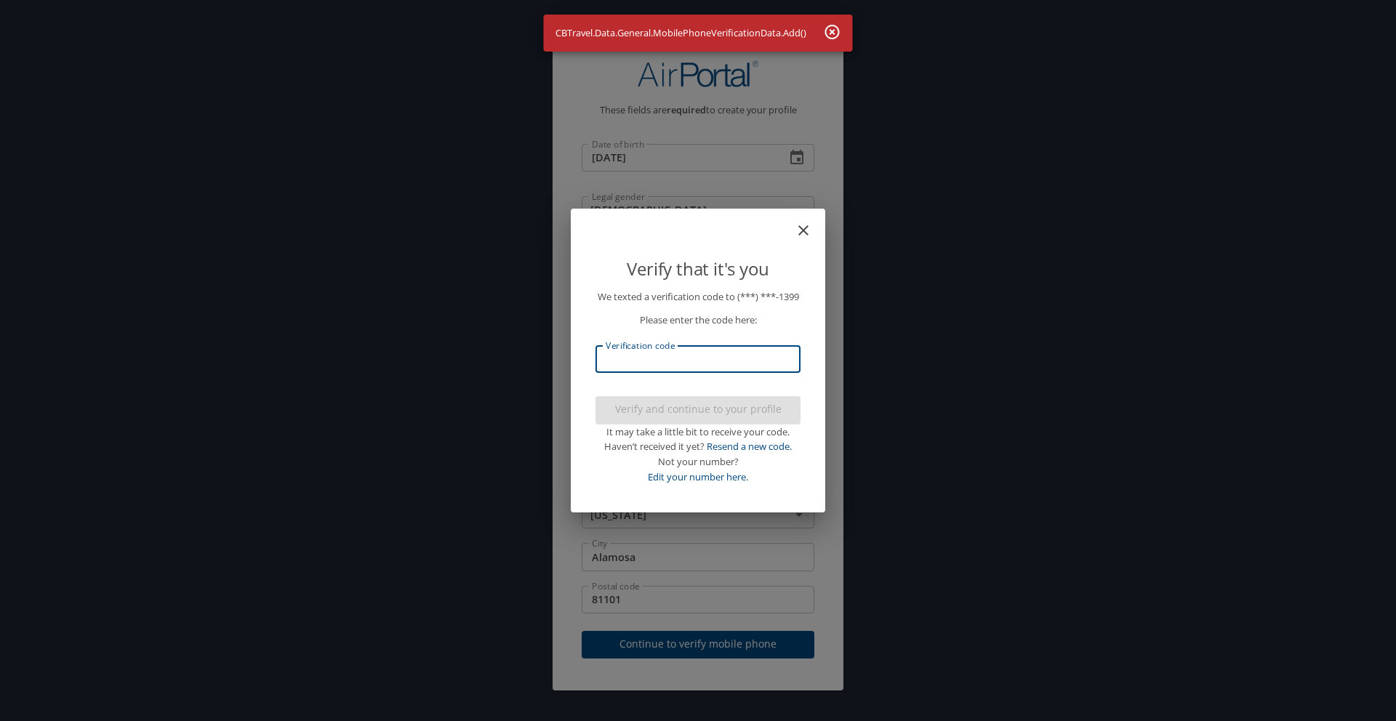
click at [717, 363] on input "Verification code" at bounding box center [697, 359] width 205 height 28
click at [659, 370] on input "Verification code" at bounding box center [697, 359] width 205 height 28
type input "467573"
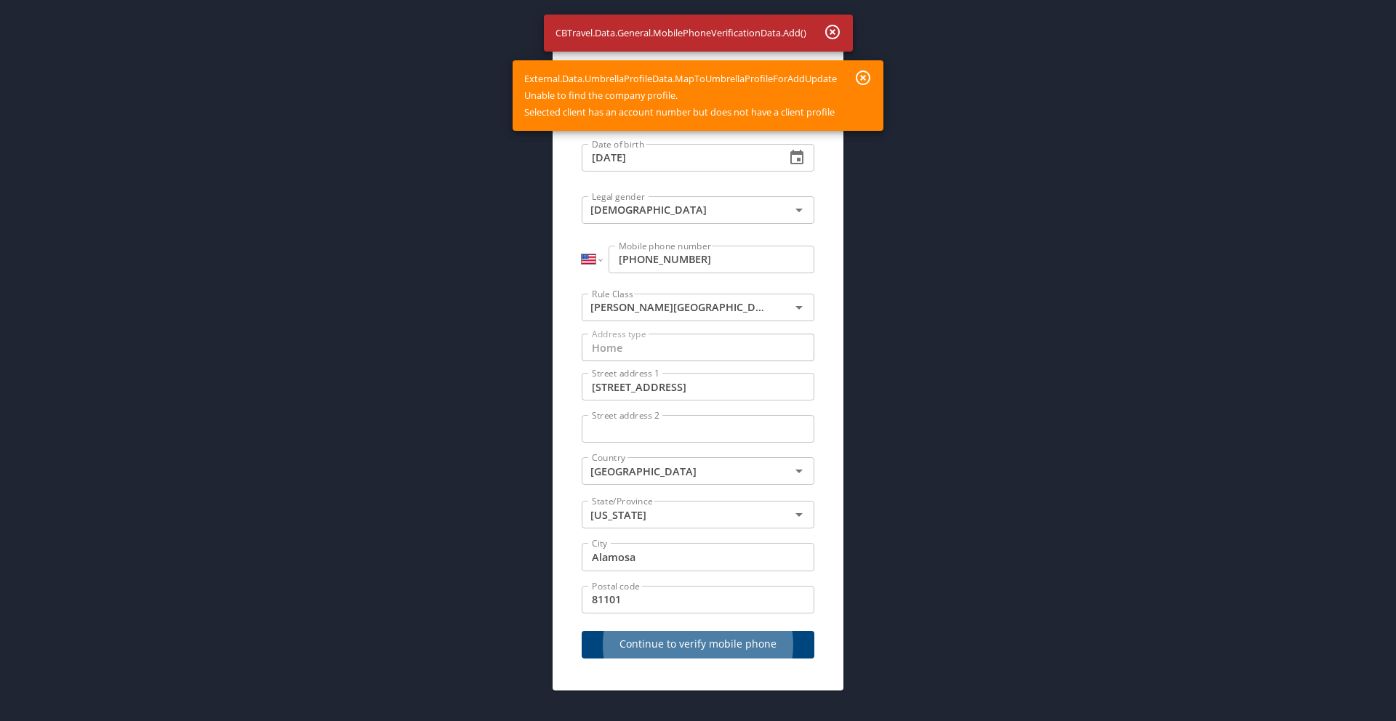
click at [870, 72] on icon "button" at bounding box center [862, 77] width 17 height 17
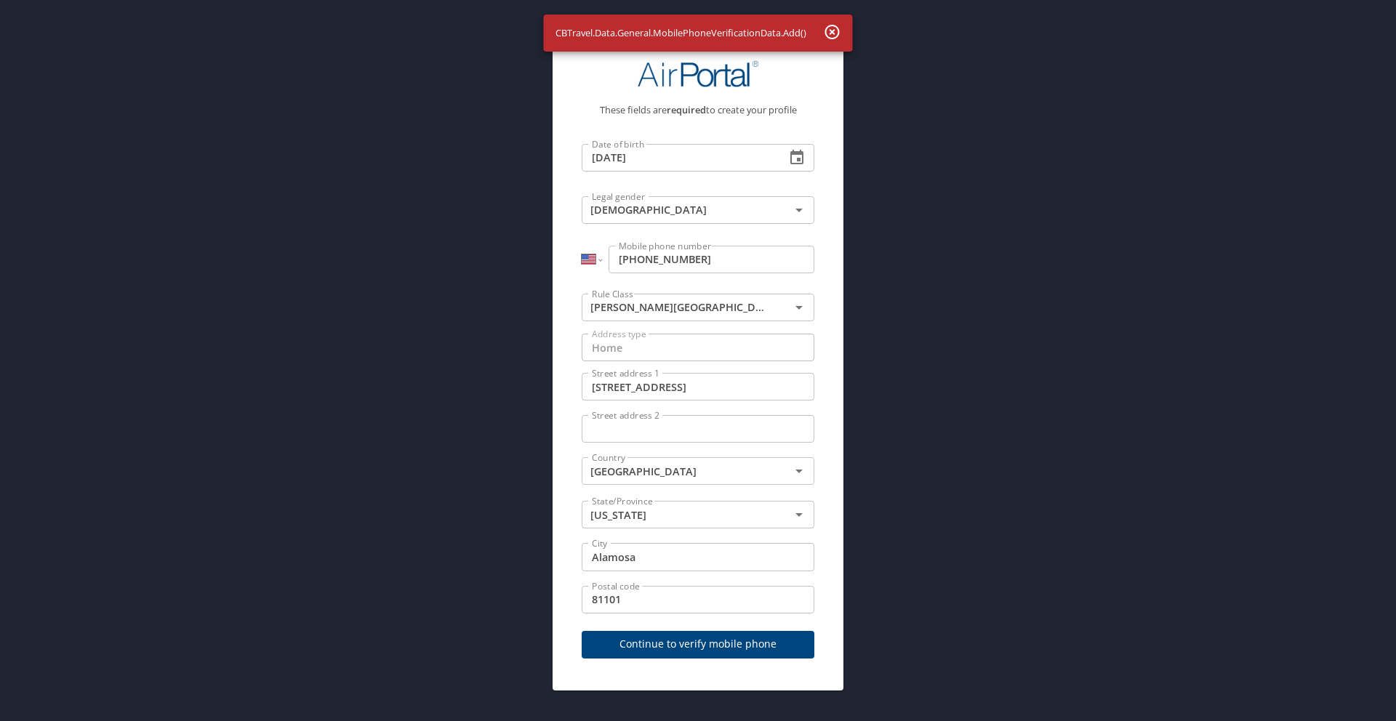
click at [836, 36] on icon "button" at bounding box center [832, 32] width 15 height 15
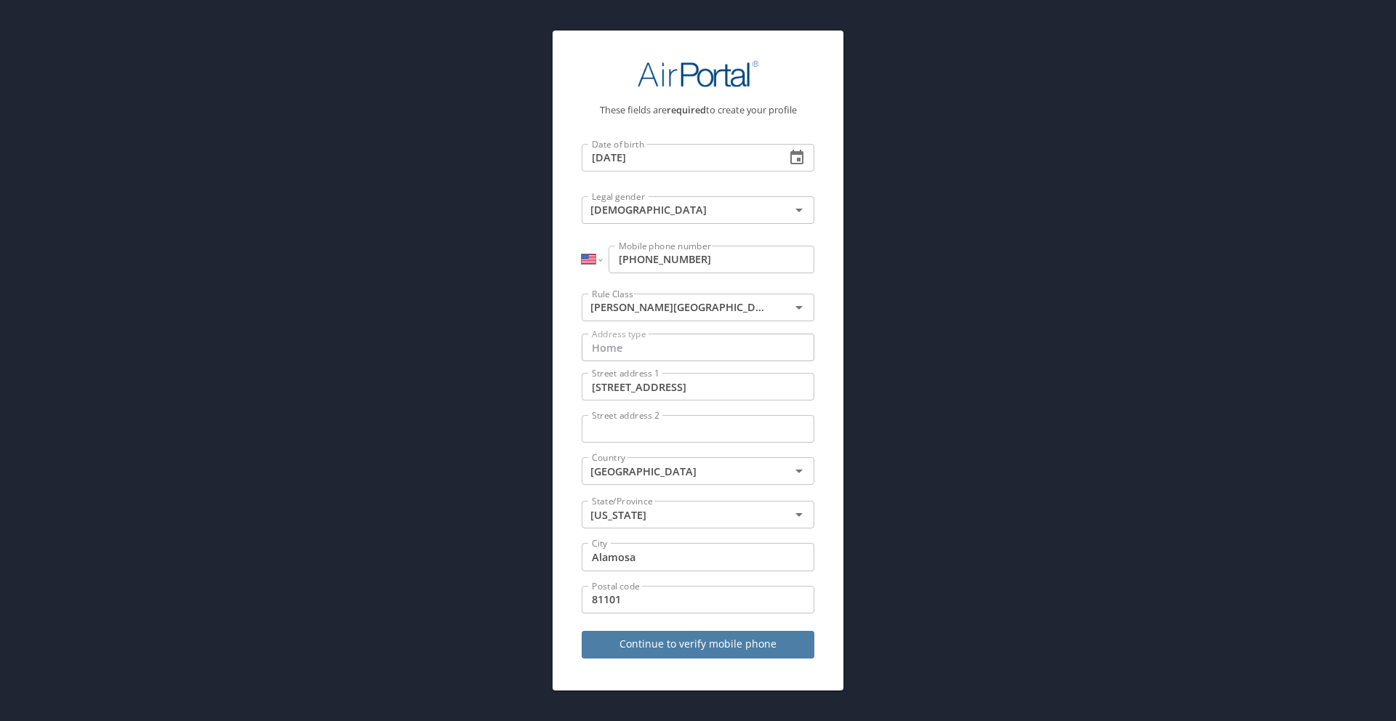
click at [635, 645] on span "Continue to verify mobile phone" at bounding box center [697, 644] width 209 height 18
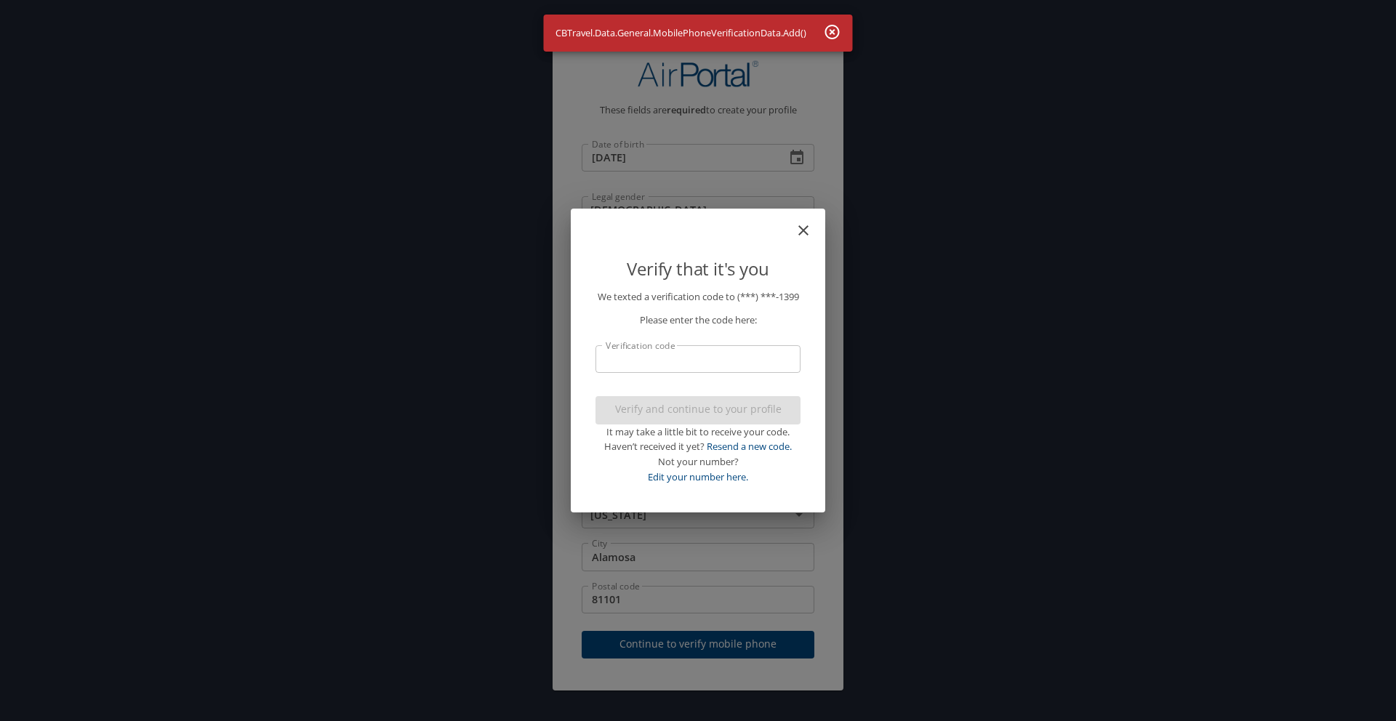
click at [696, 373] on input "Verification code" at bounding box center [697, 359] width 205 height 28
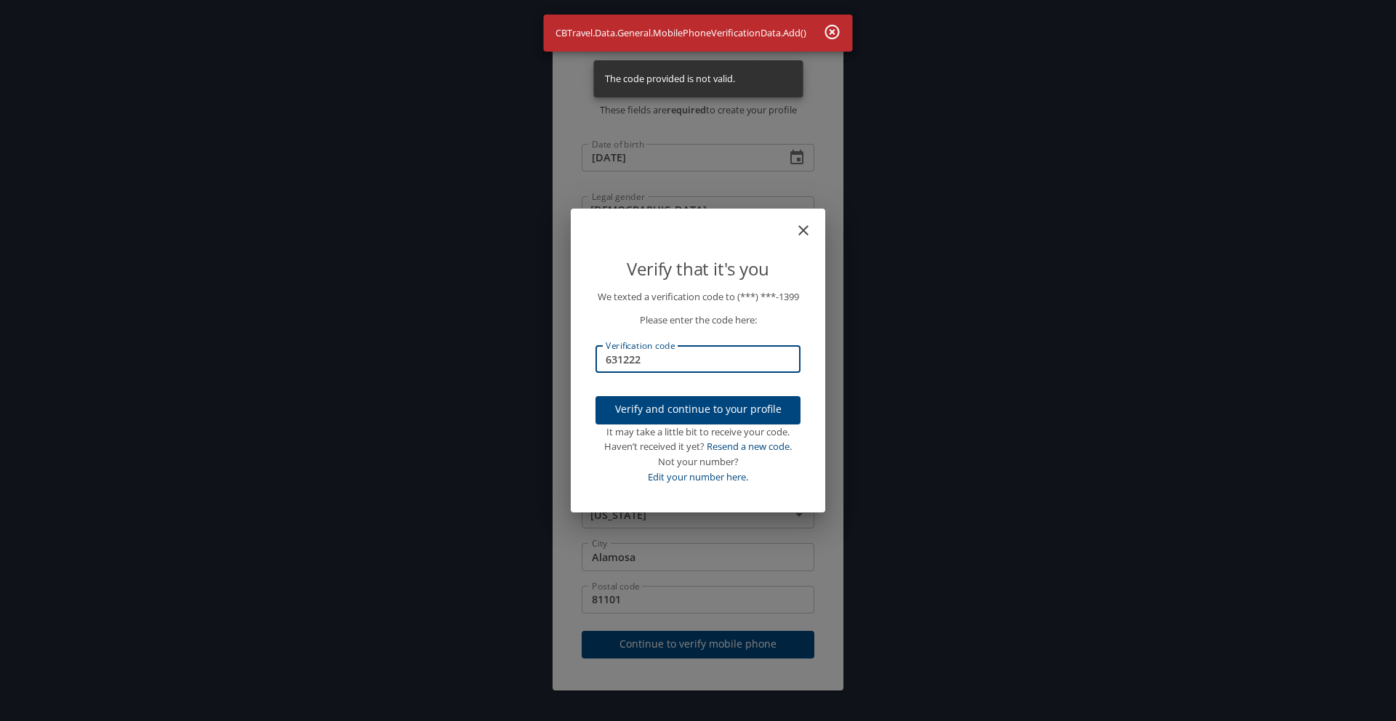
click at [683, 419] on span "Verify and continue to your profile" at bounding box center [698, 410] width 182 height 18
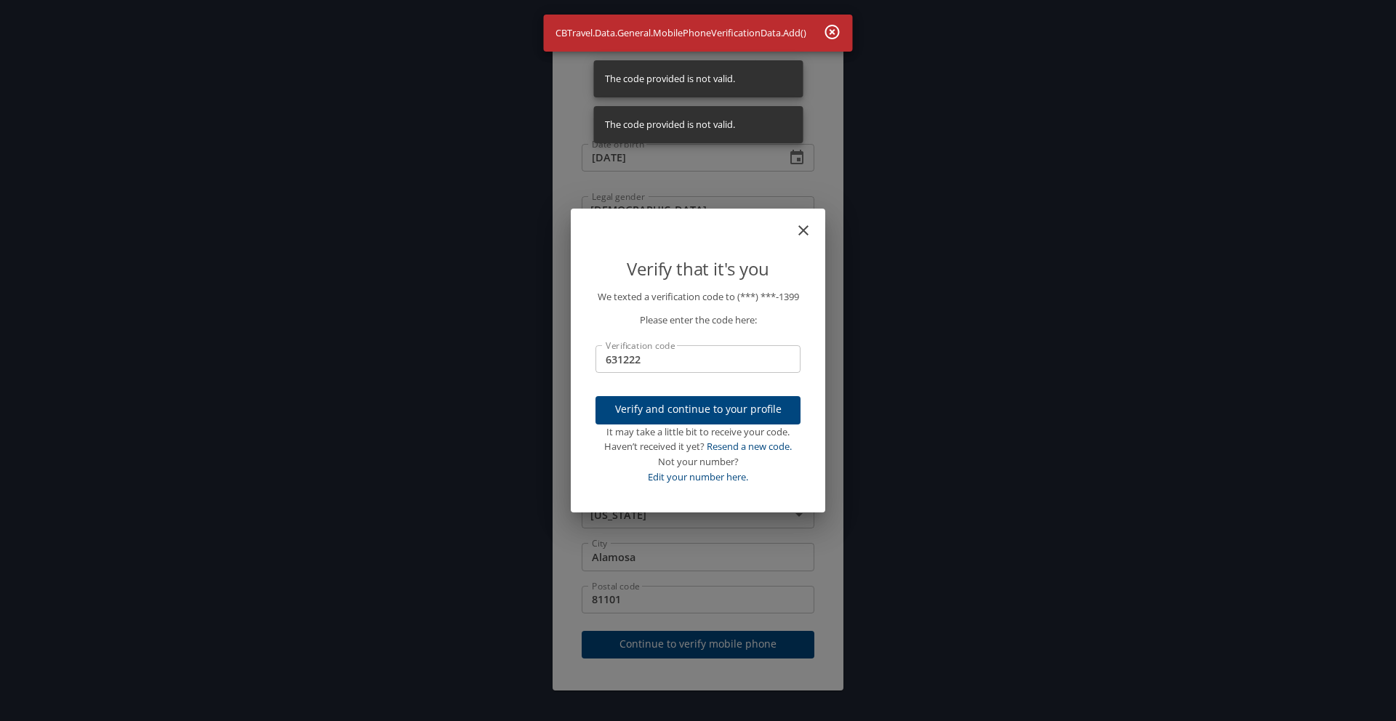
click at [654, 364] on input "631222" at bounding box center [697, 359] width 205 height 28
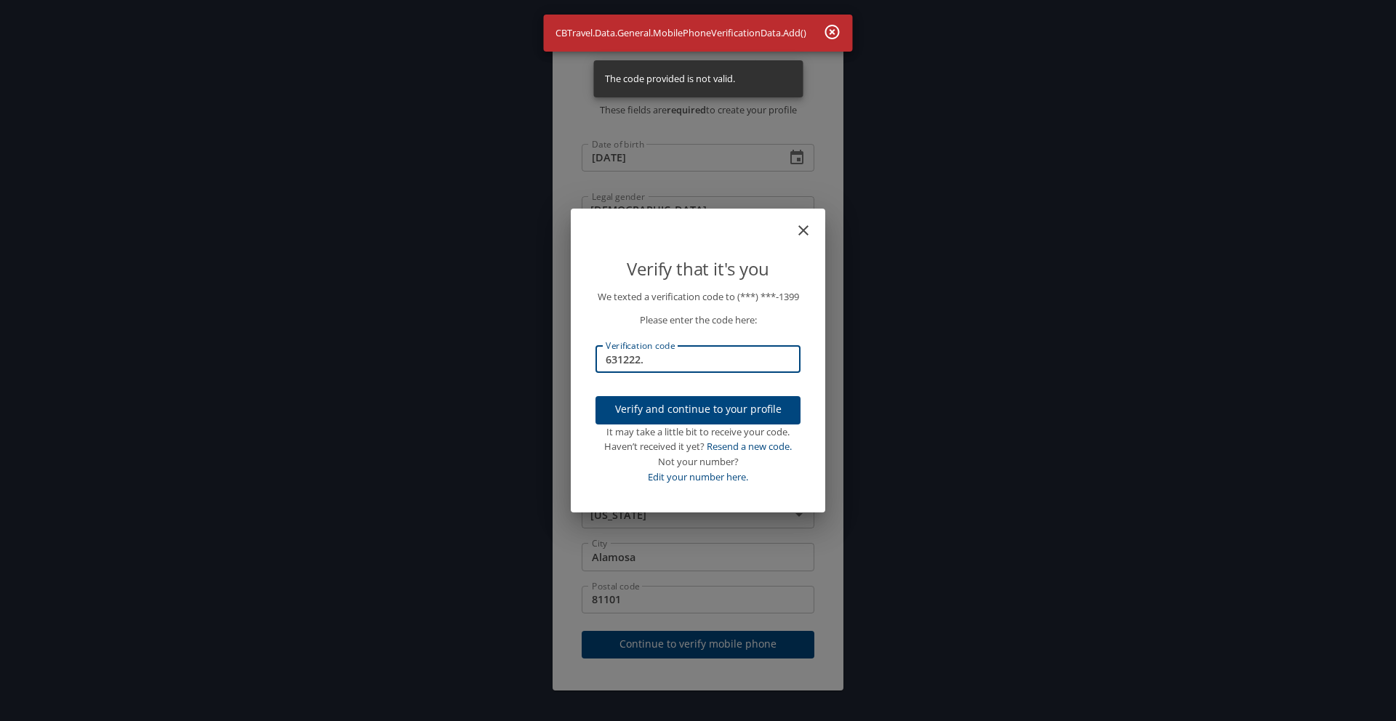
type input "631222."
click at [718, 425] on button "Verify and continue to your profile" at bounding box center [697, 410] width 205 height 28
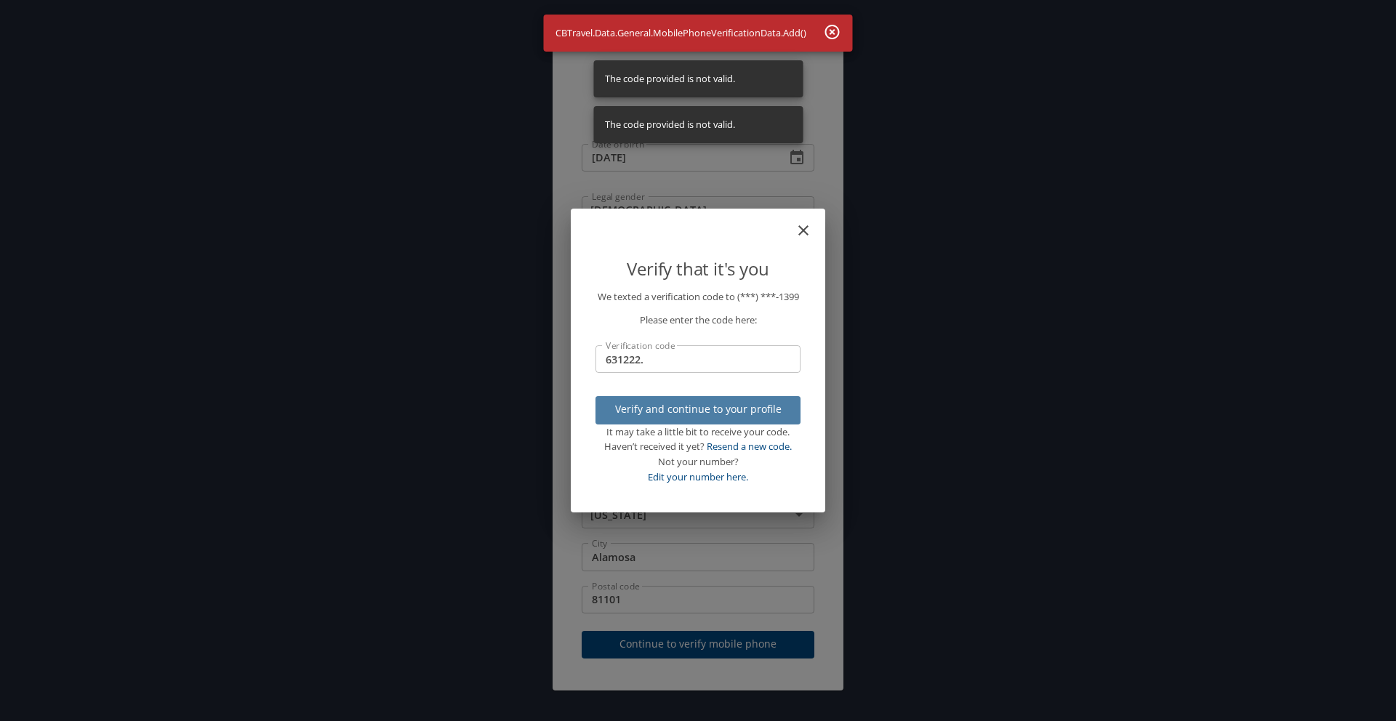
click at [718, 425] on button "Verify and continue to your profile" at bounding box center [697, 410] width 205 height 28
